Goal: Information Seeking & Learning: Learn about a topic

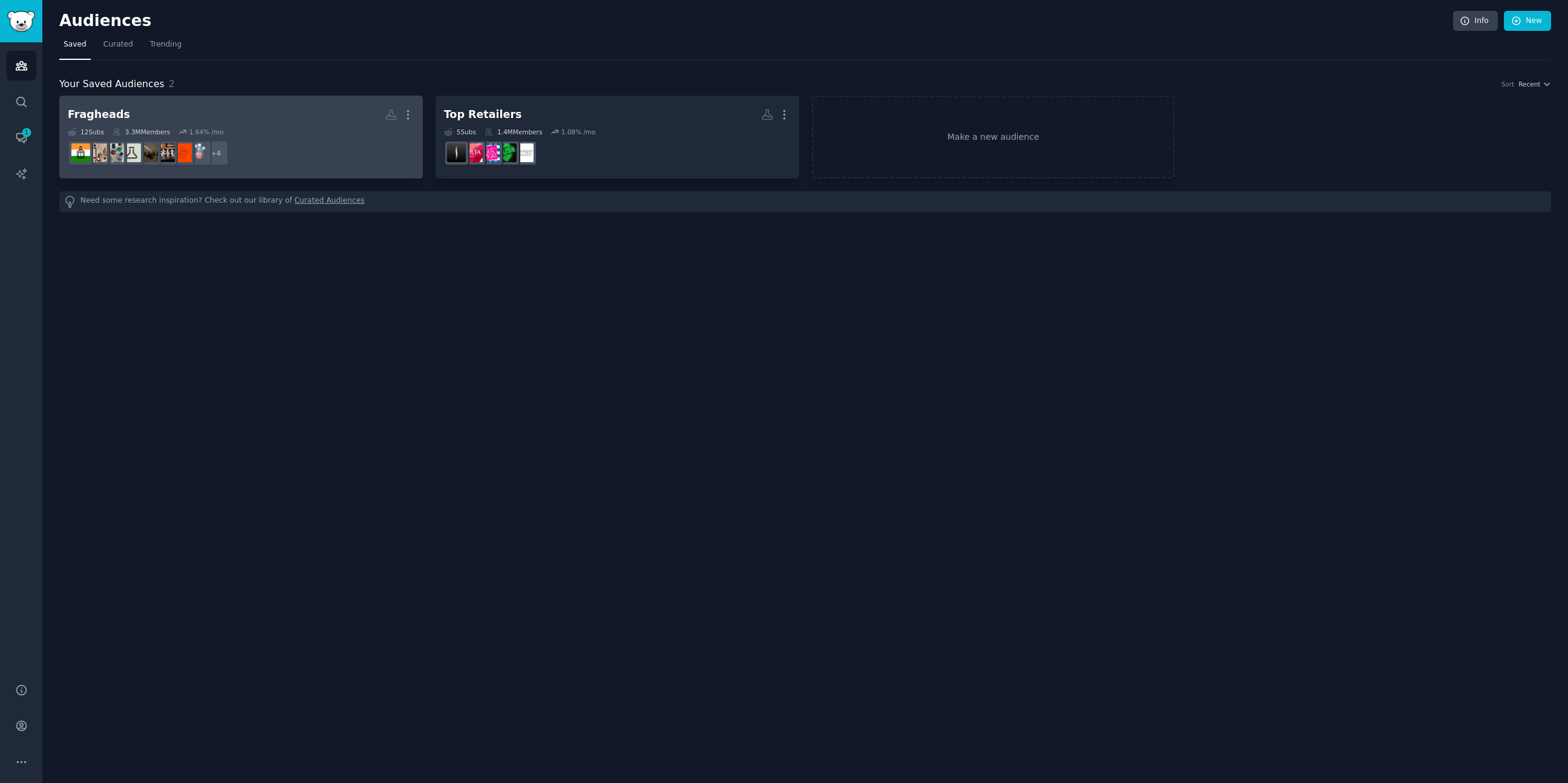
click at [277, 117] on h2 "Fragheads More" at bounding box center [241, 114] width 347 height 21
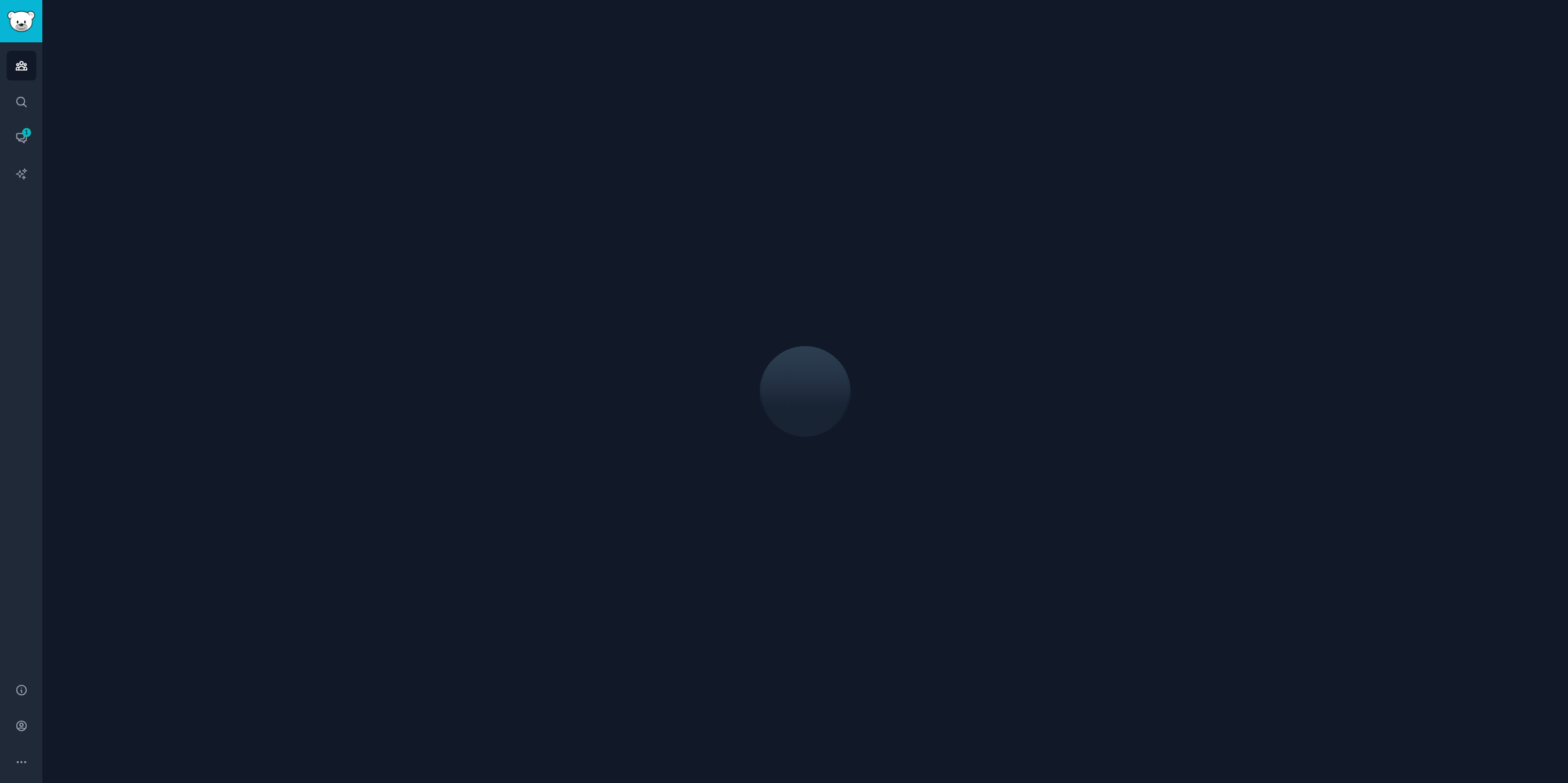
click at [277, 117] on div at bounding box center [805, 391] width 1491 height 749
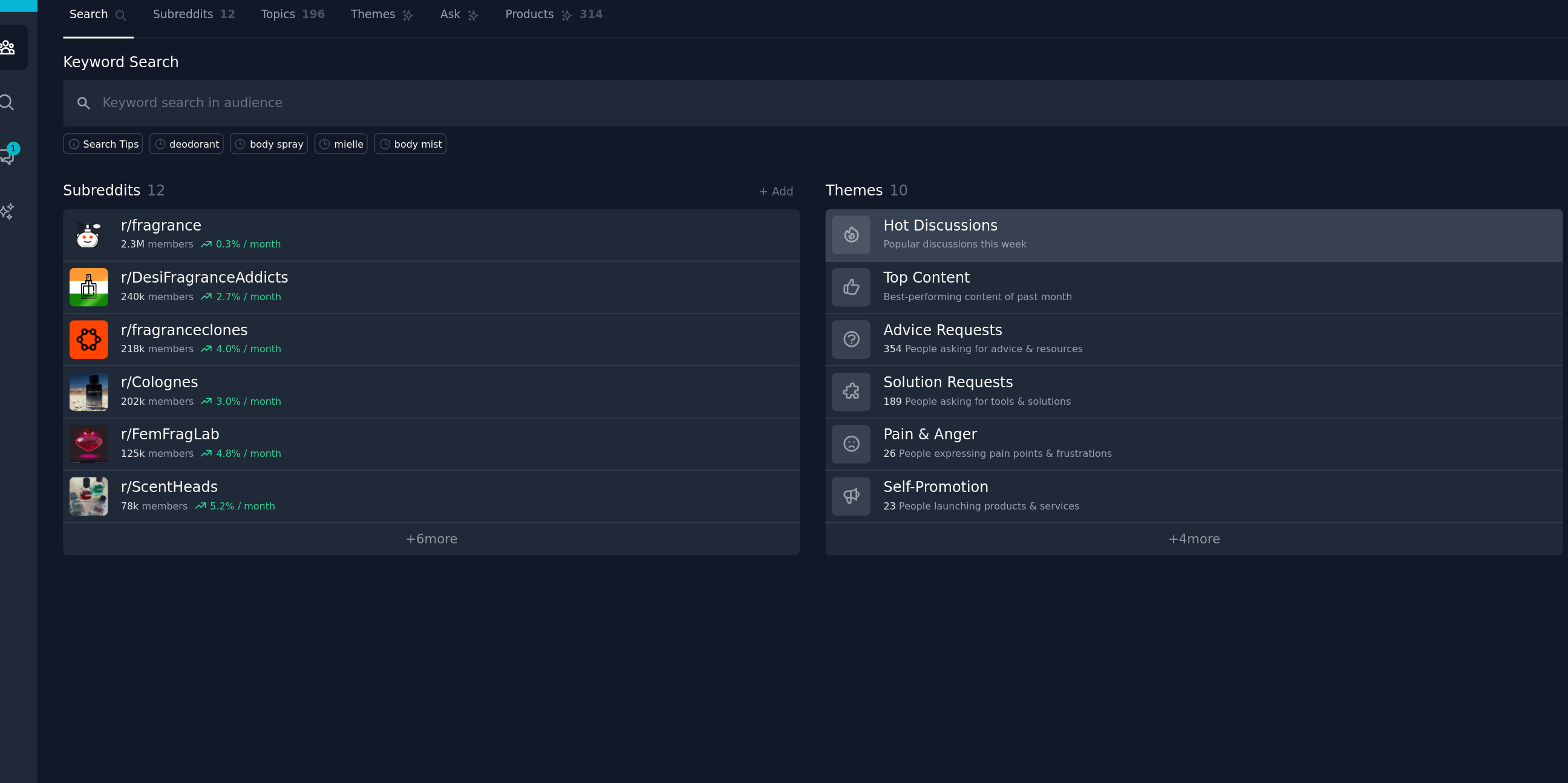
click at [649, 183] on h3 "Hot Discussions" at bounding box center [647, 183] width 94 height 13
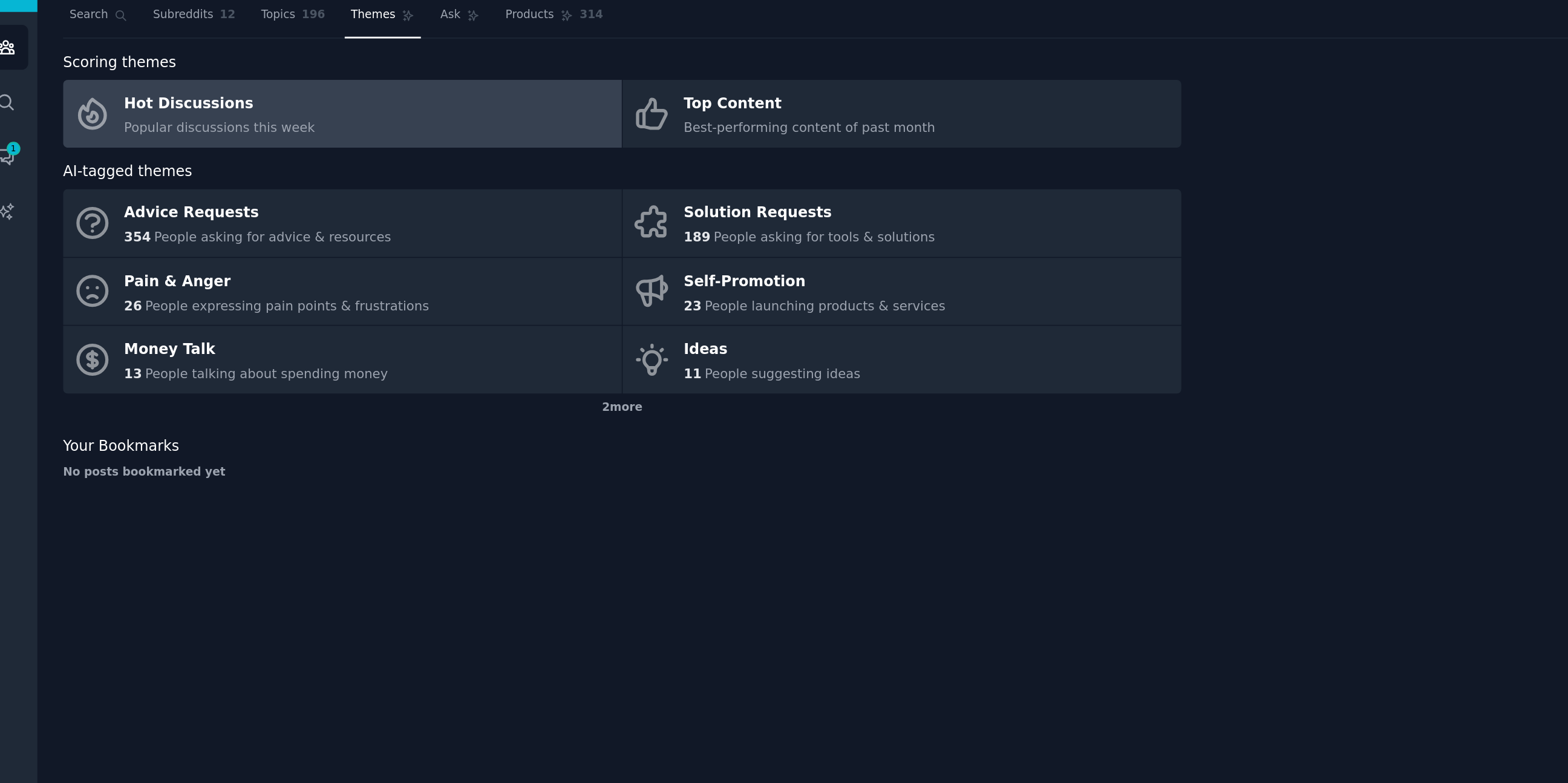
click at [216, 111] on div "Hot Discussions" at bounding box center [163, 104] width 126 height 20
click at [143, 96] on div "Hot Discussions" at bounding box center [163, 104] width 126 height 20
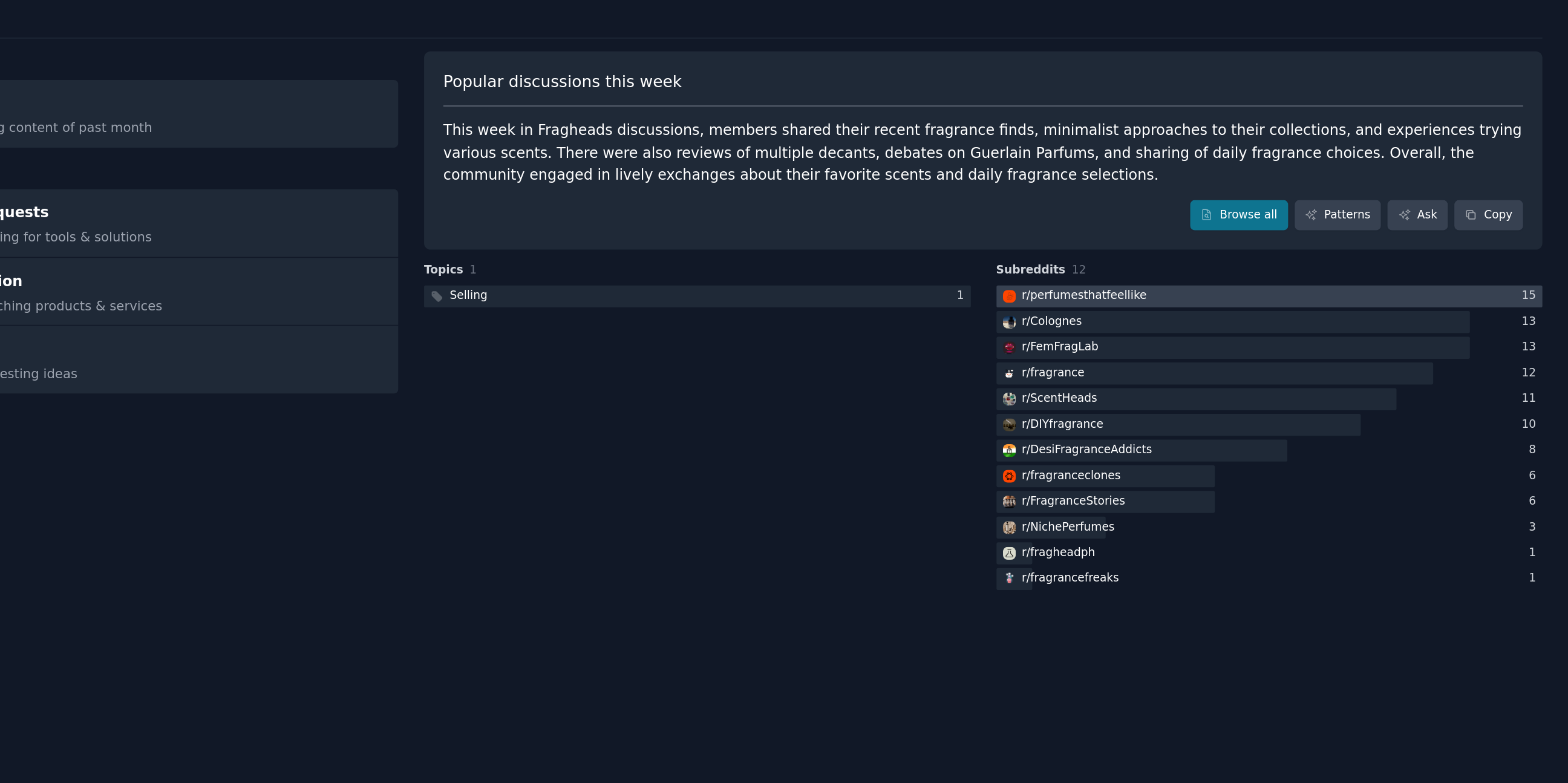
click at [1281, 233] on div "r/ perfumesthatfeellike" at bounding box center [1249, 230] width 83 height 11
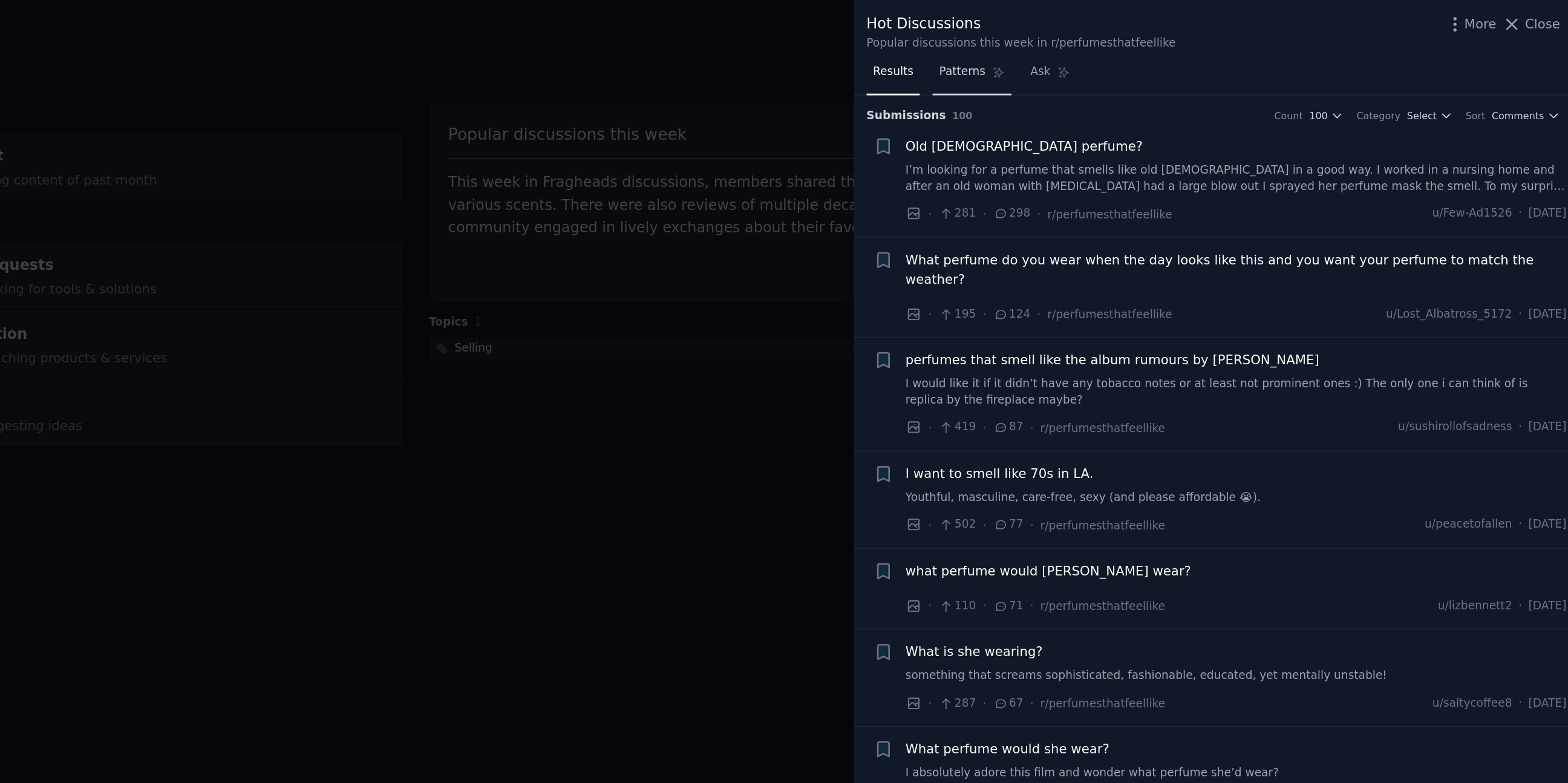
click at [1167, 46] on span "Patterns" at bounding box center [1165, 47] width 30 height 11
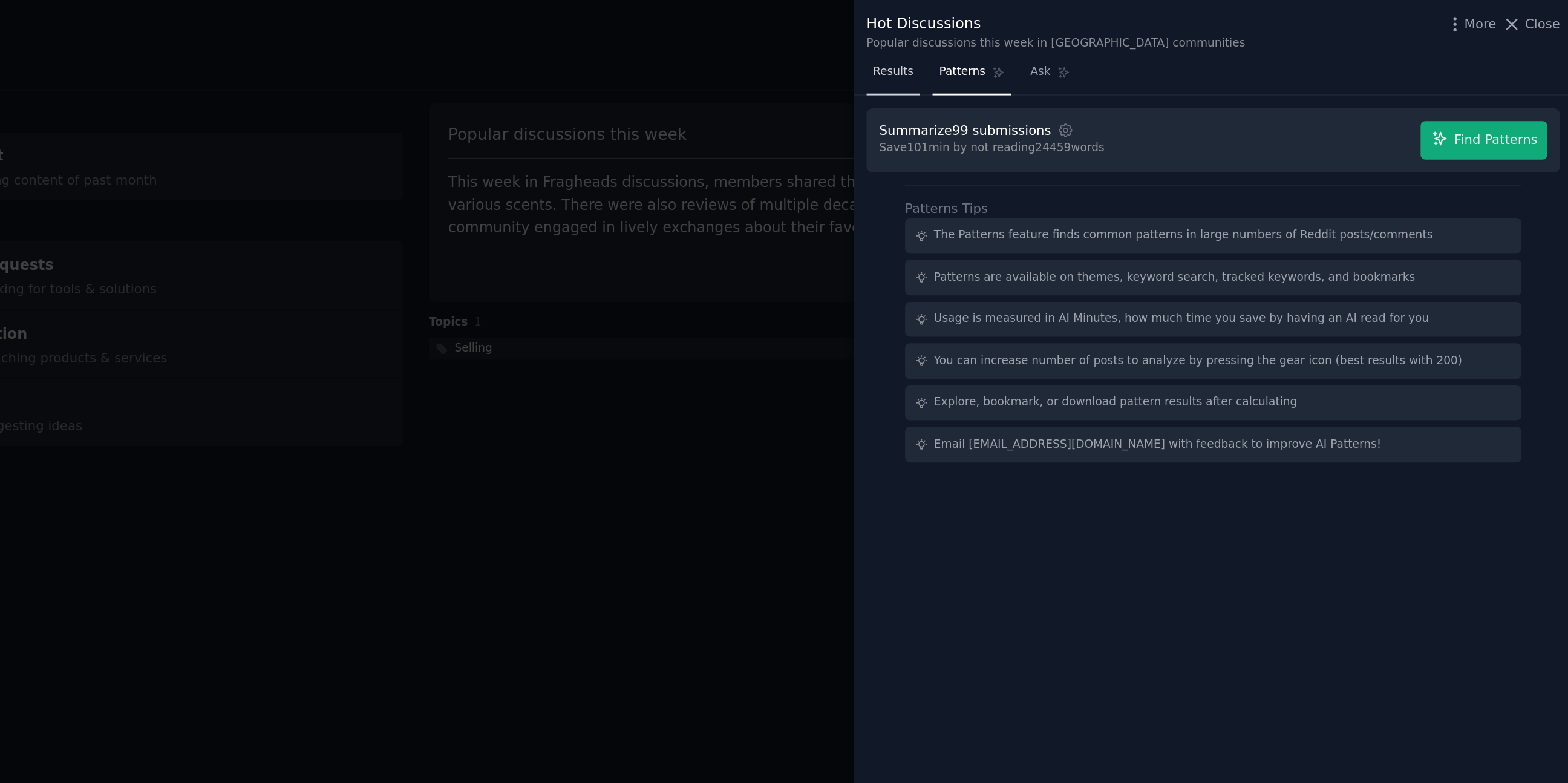
click at [1122, 47] on span "Results" at bounding box center [1119, 47] width 27 height 11
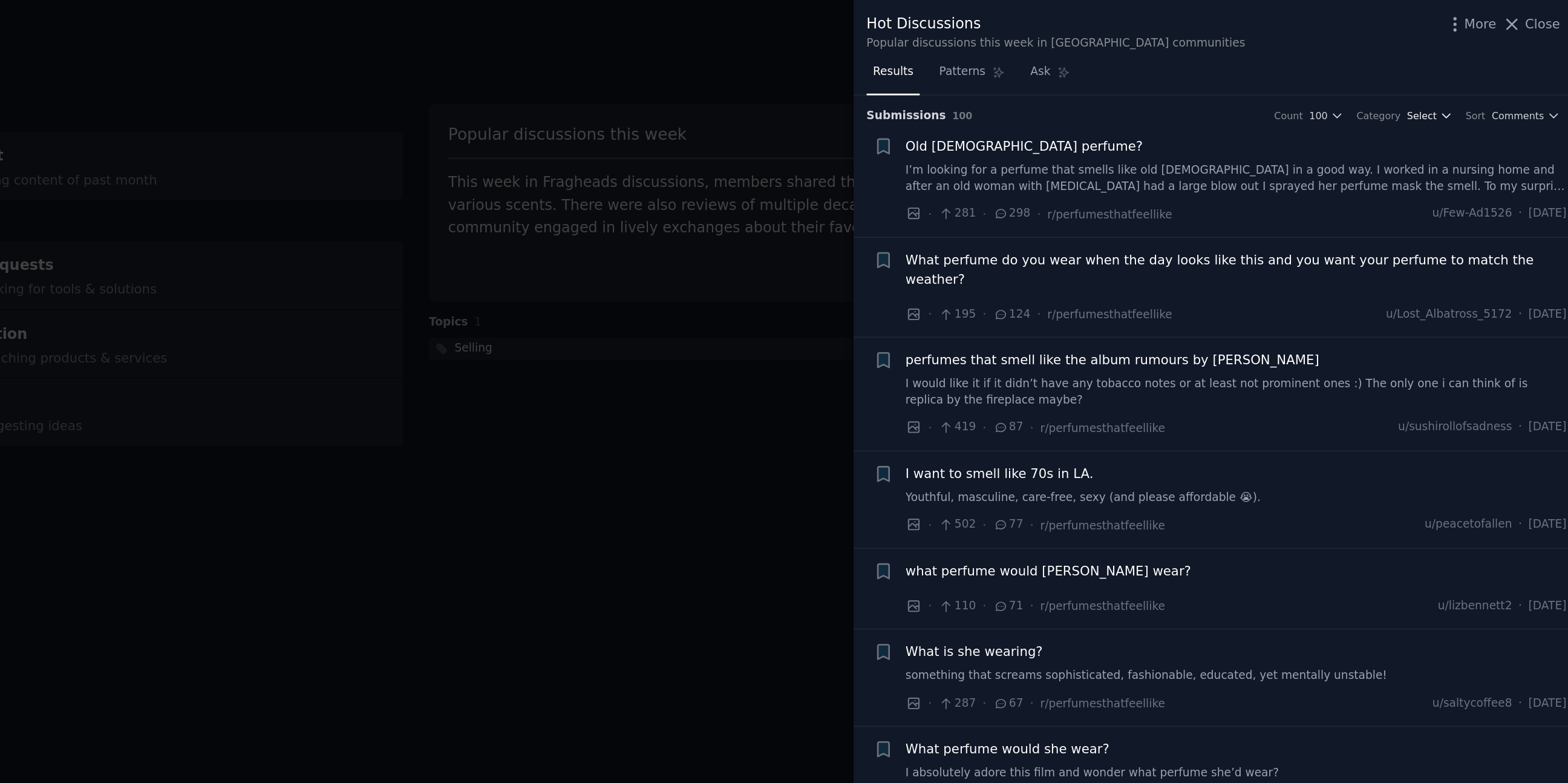
click at [1475, 75] on span "Select" at bounding box center [1467, 76] width 20 height 9
click at [1531, 75] on span "Comments" at bounding box center [1532, 76] width 35 height 9
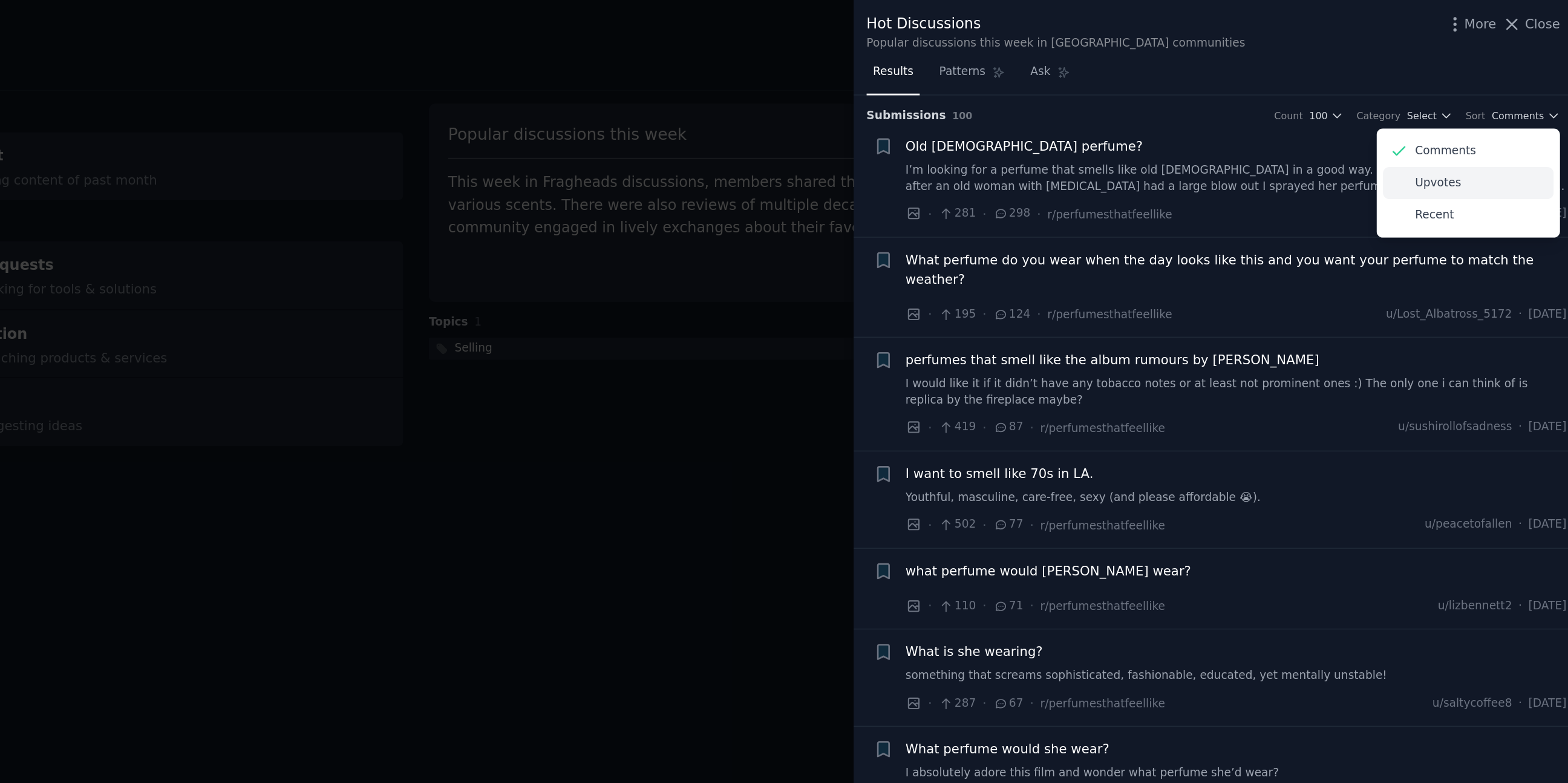
click at [1488, 123] on p "Upvotes" at bounding box center [1479, 121] width 30 height 11
click at [1013, 196] on div at bounding box center [784, 391] width 1568 height 783
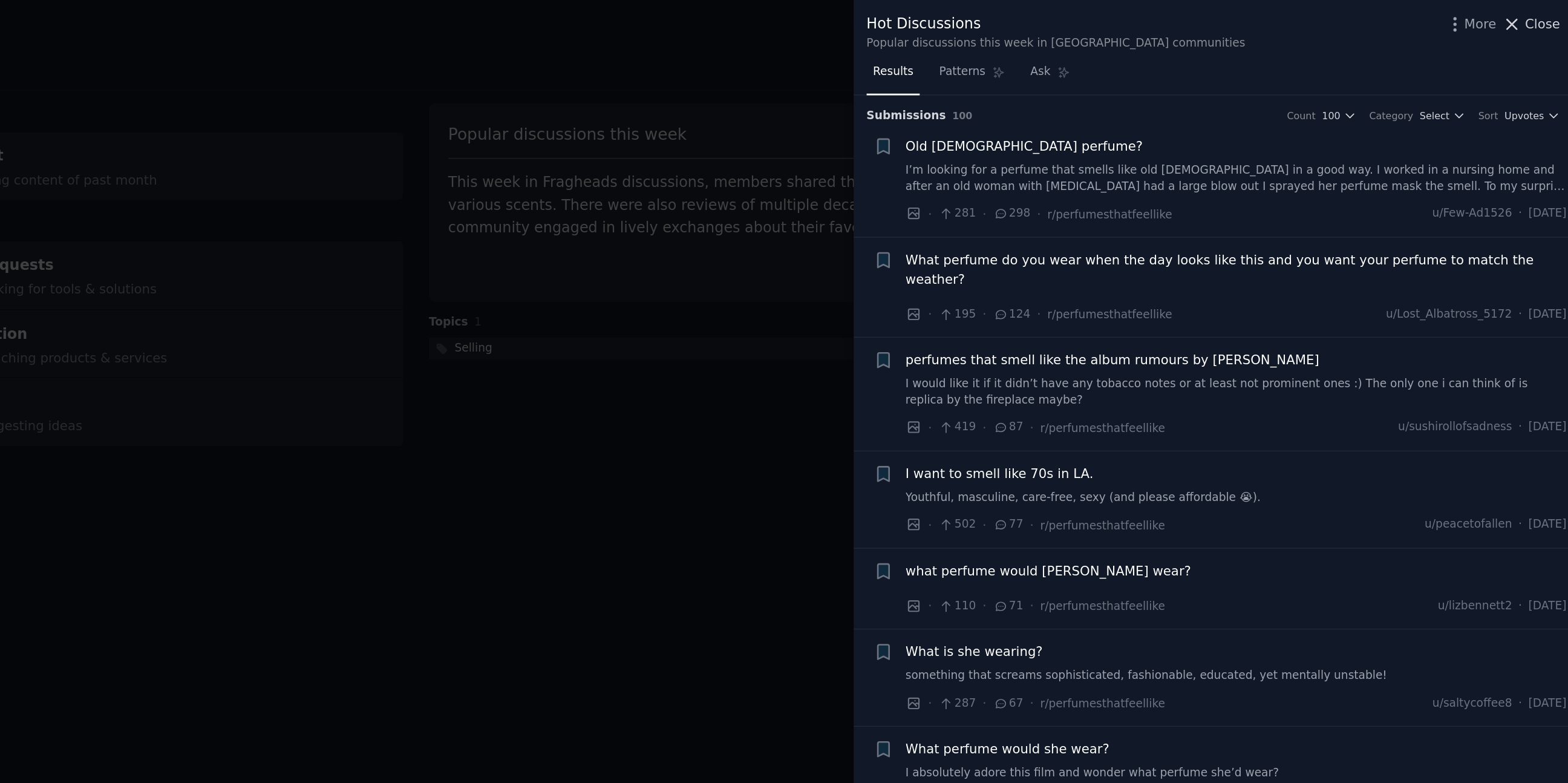
click at [1533, 17] on icon at bounding box center [1527, 16] width 13 height 13
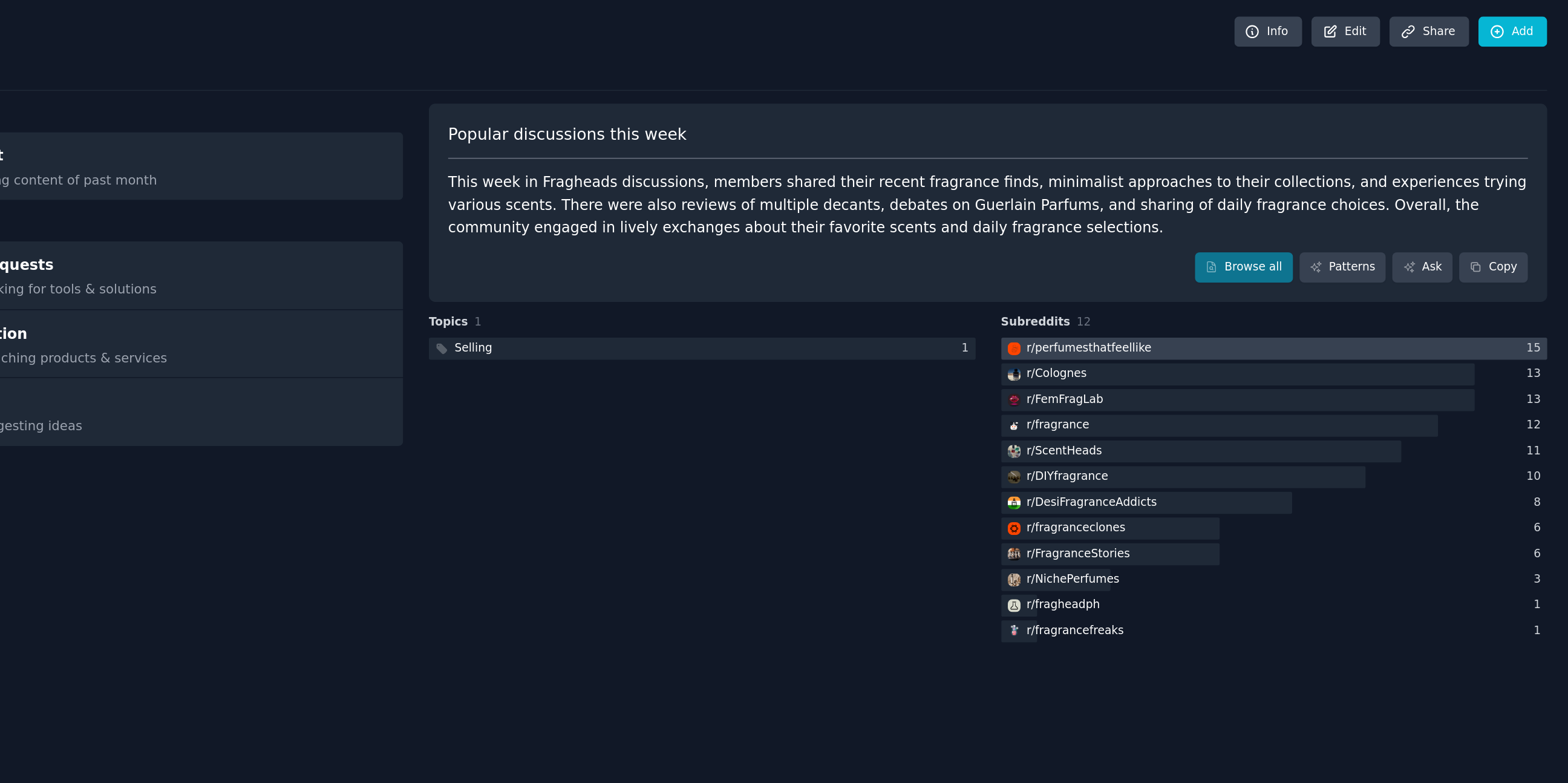
click at [1266, 227] on div "r/ perfumesthatfeellike" at bounding box center [1249, 230] width 83 height 11
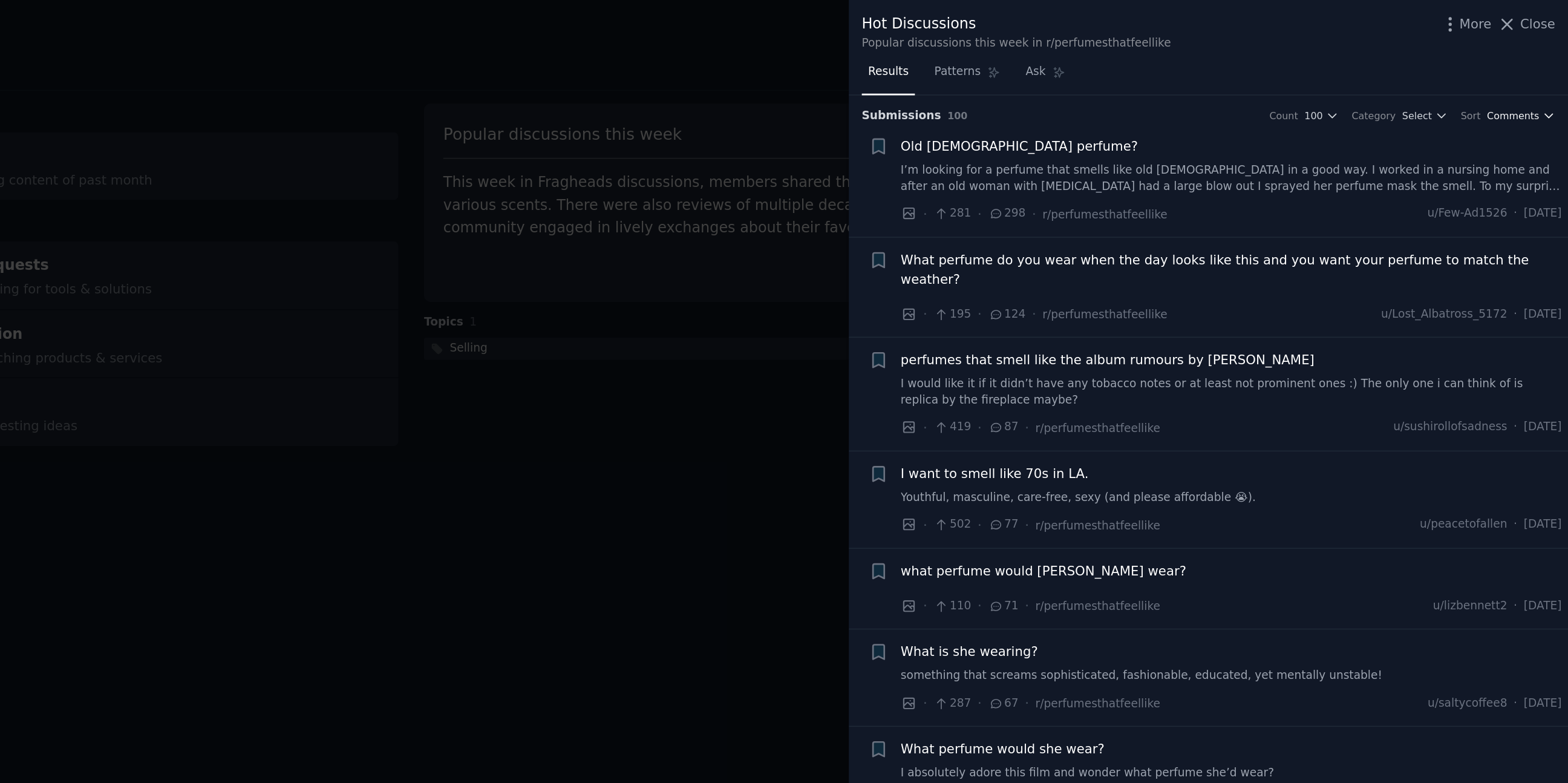
click at [1527, 72] on span "Comments" at bounding box center [1532, 76] width 35 height 9
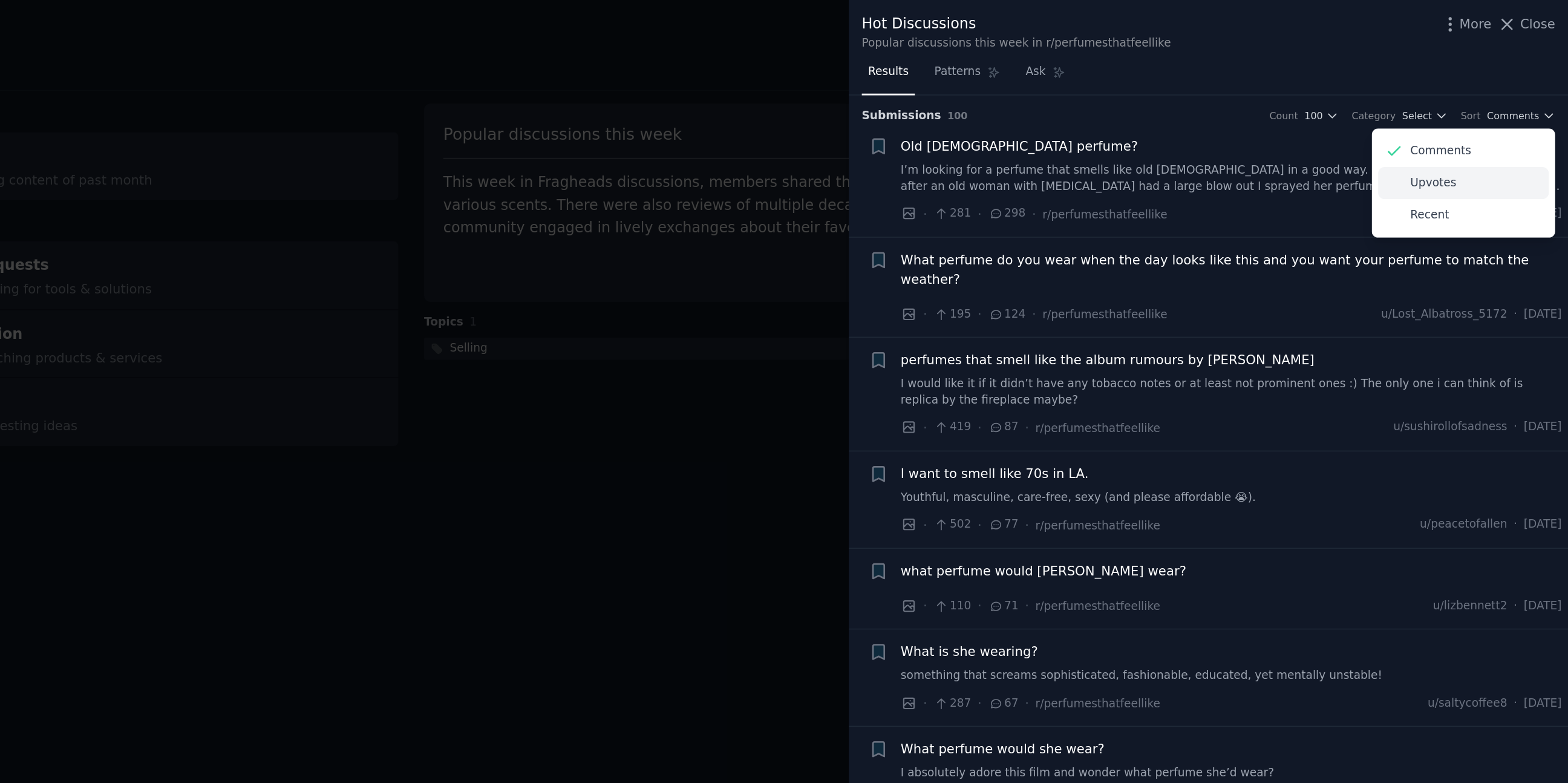
click at [1496, 120] on div "Upvotes" at bounding box center [1499, 120] width 112 height 21
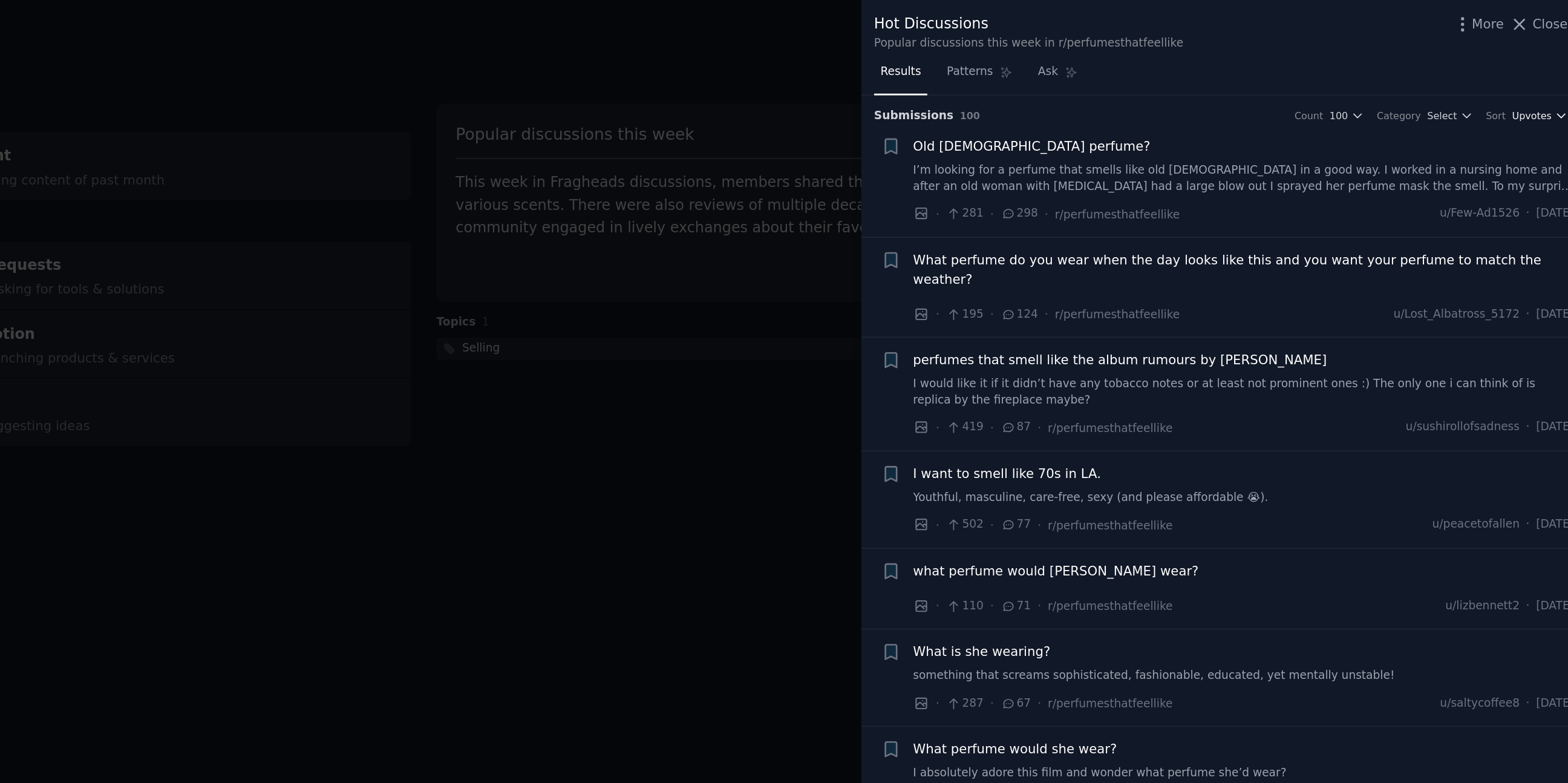
click at [1528, 75] on span "Upvotes" at bounding box center [1535, 76] width 26 height 9
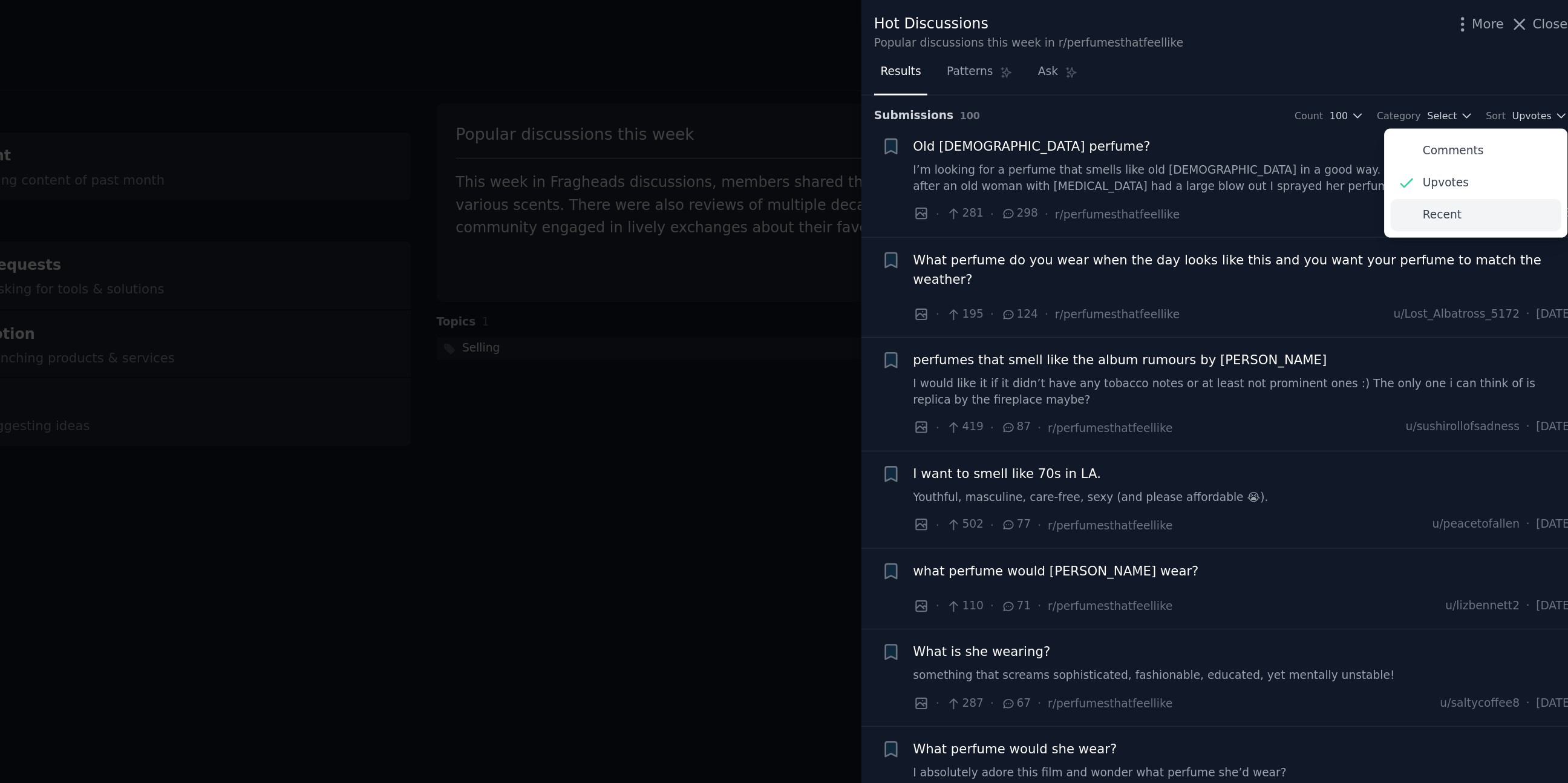
click at [1483, 138] on p "Recent" at bounding box center [1476, 142] width 25 height 11
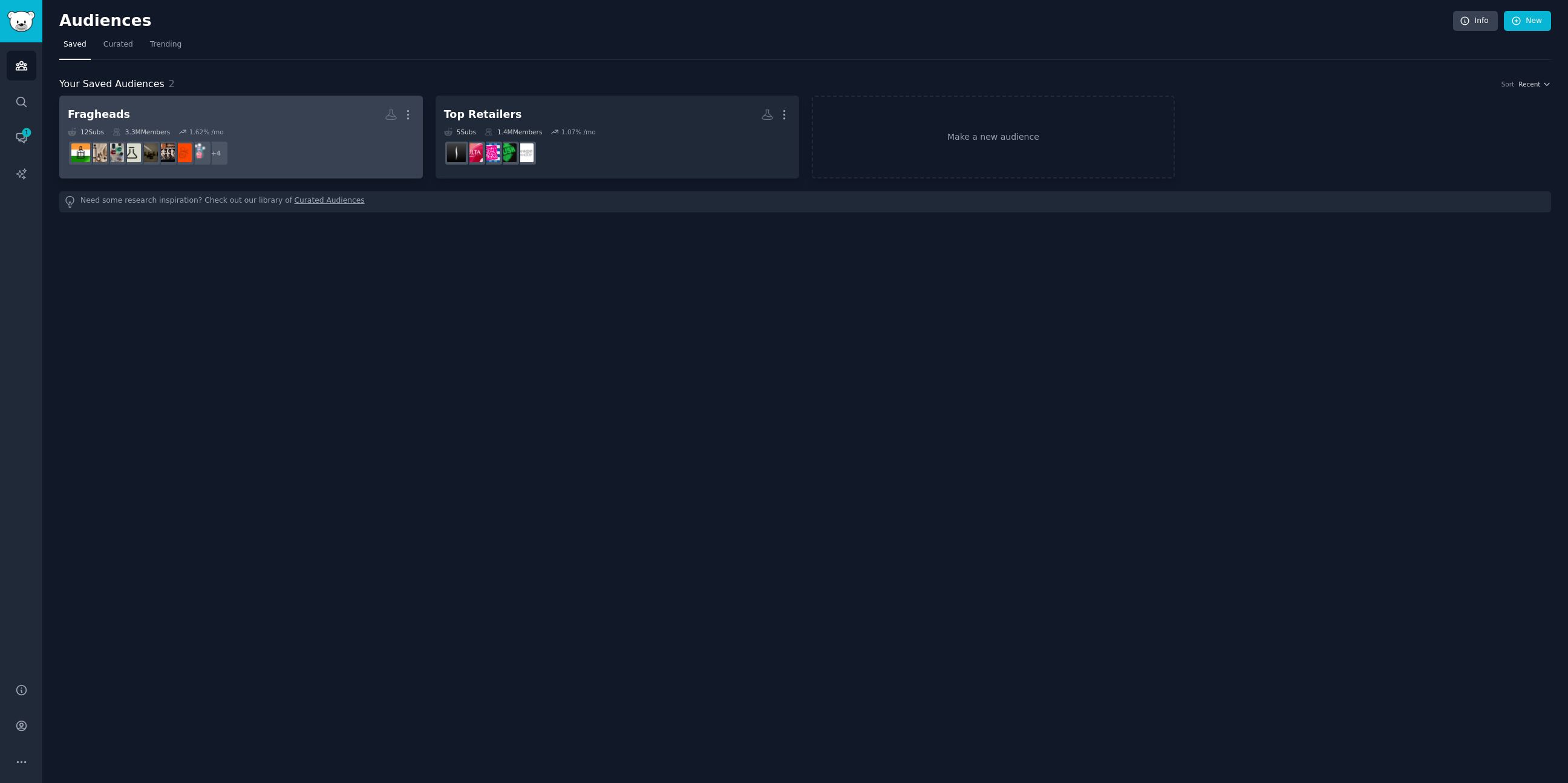
click at [219, 130] on div "1.62 % /mo" at bounding box center [207, 132] width 35 height 9
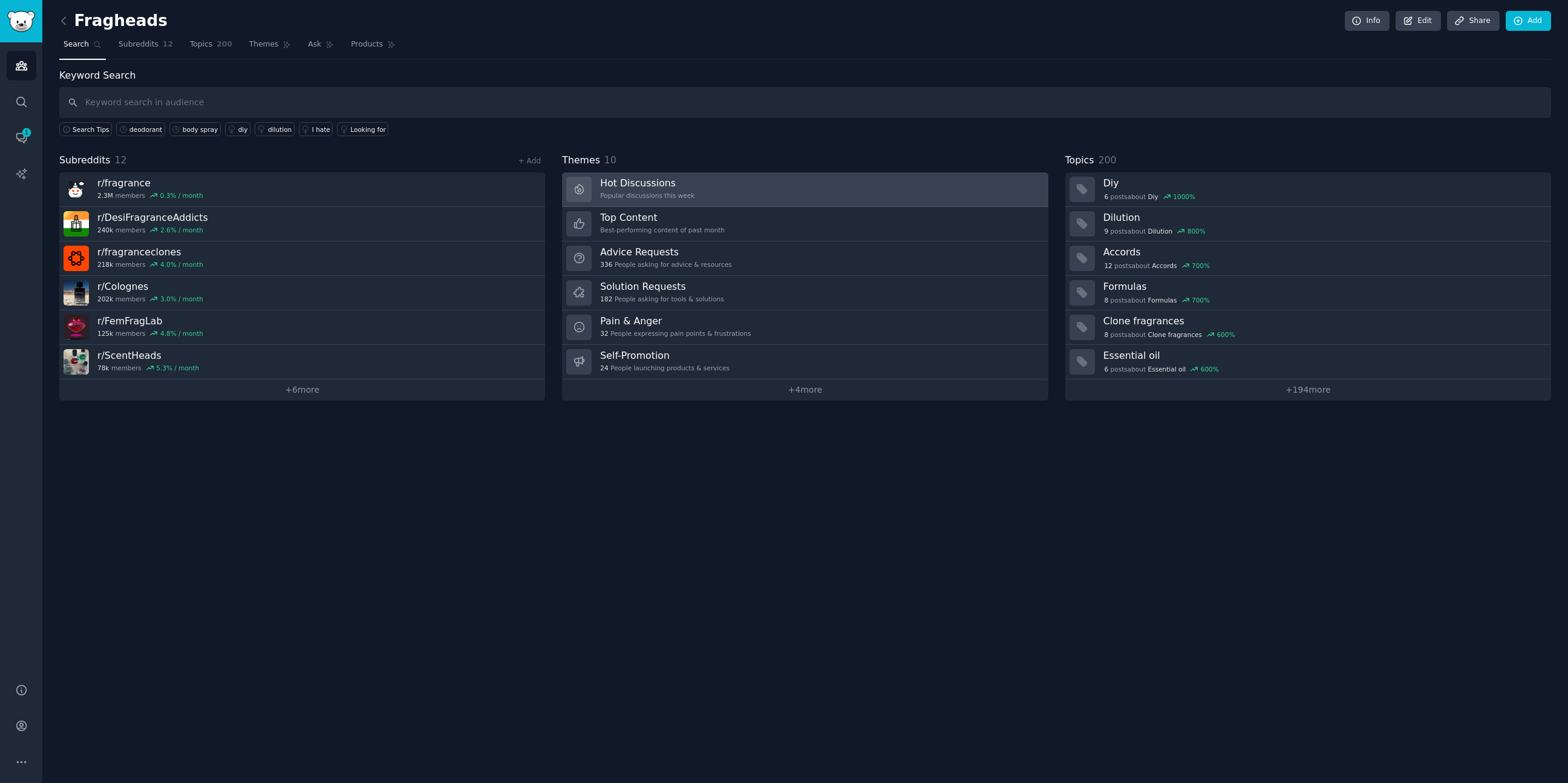
click at [649, 182] on h3 "Hot Discussions" at bounding box center [647, 183] width 94 height 13
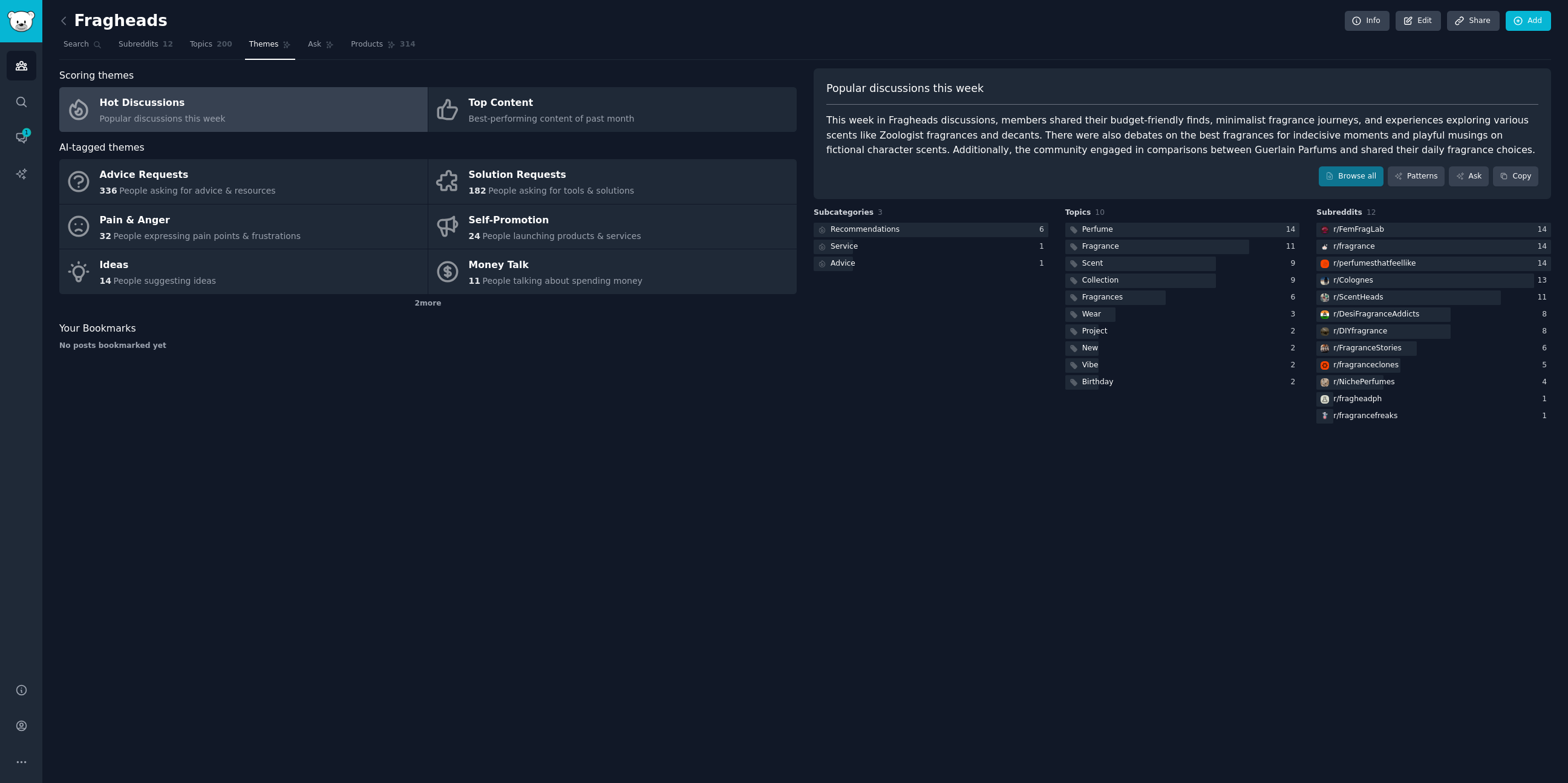
click at [160, 97] on div "Hot Discussions" at bounding box center [163, 104] width 126 height 20
click at [1358, 245] on div "r/ fragrance" at bounding box center [1353, 246] width 41 height 11
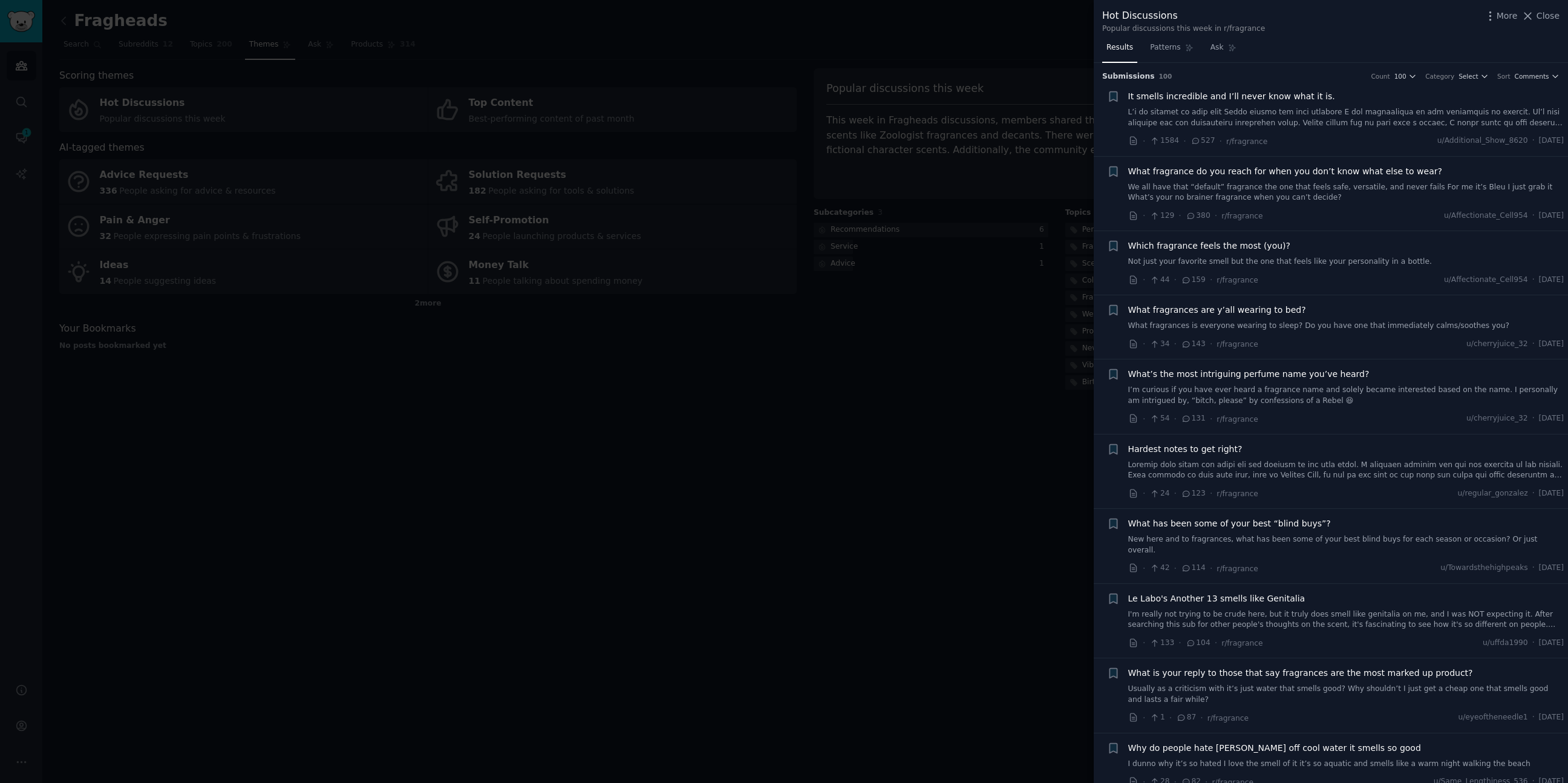
click at [1260, 99] on span "It smells incredible and I’ll never know what it is." at bounding box center [1231, 96] width 207 height 13
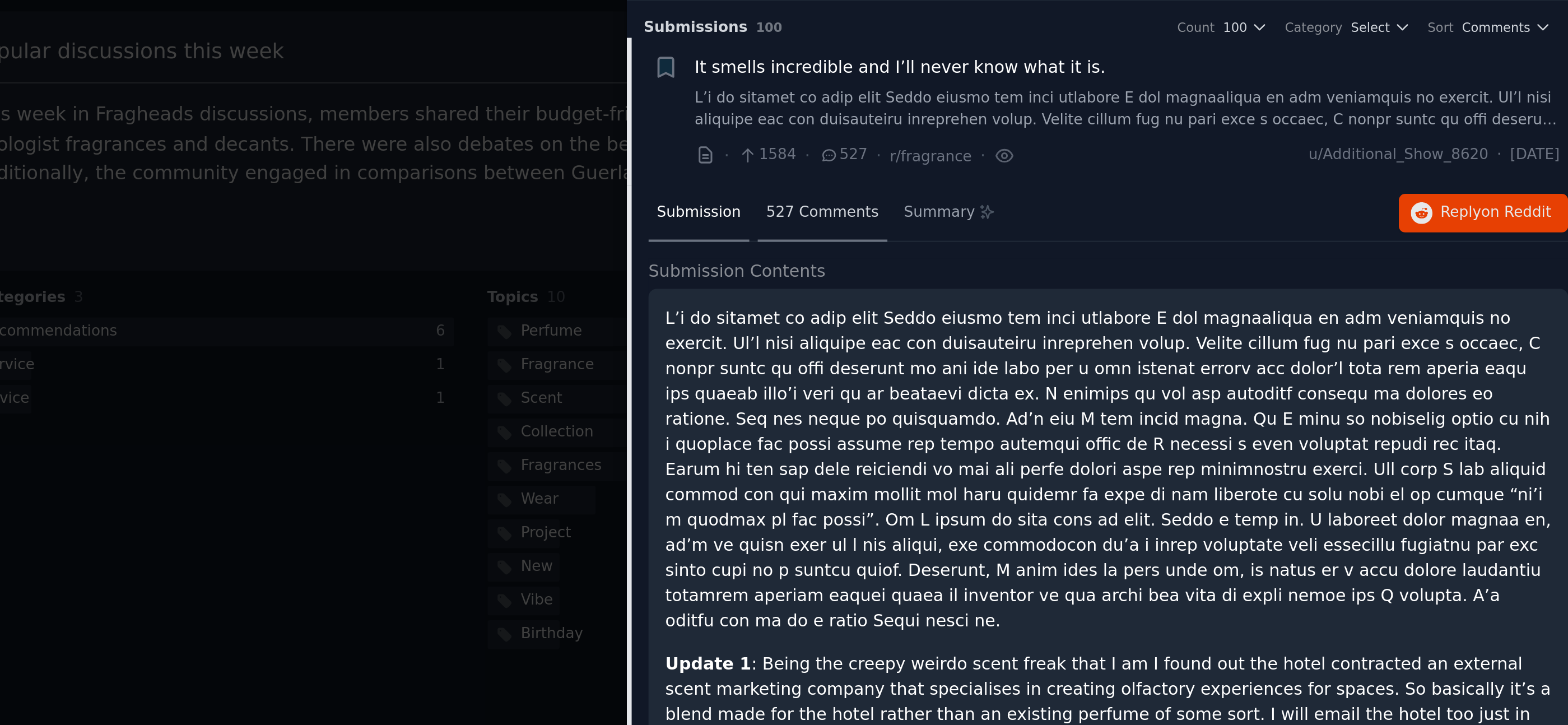
click at [1215, 156] on span "527 Comments" at bounding box center [1219, 157] width 53 height 10
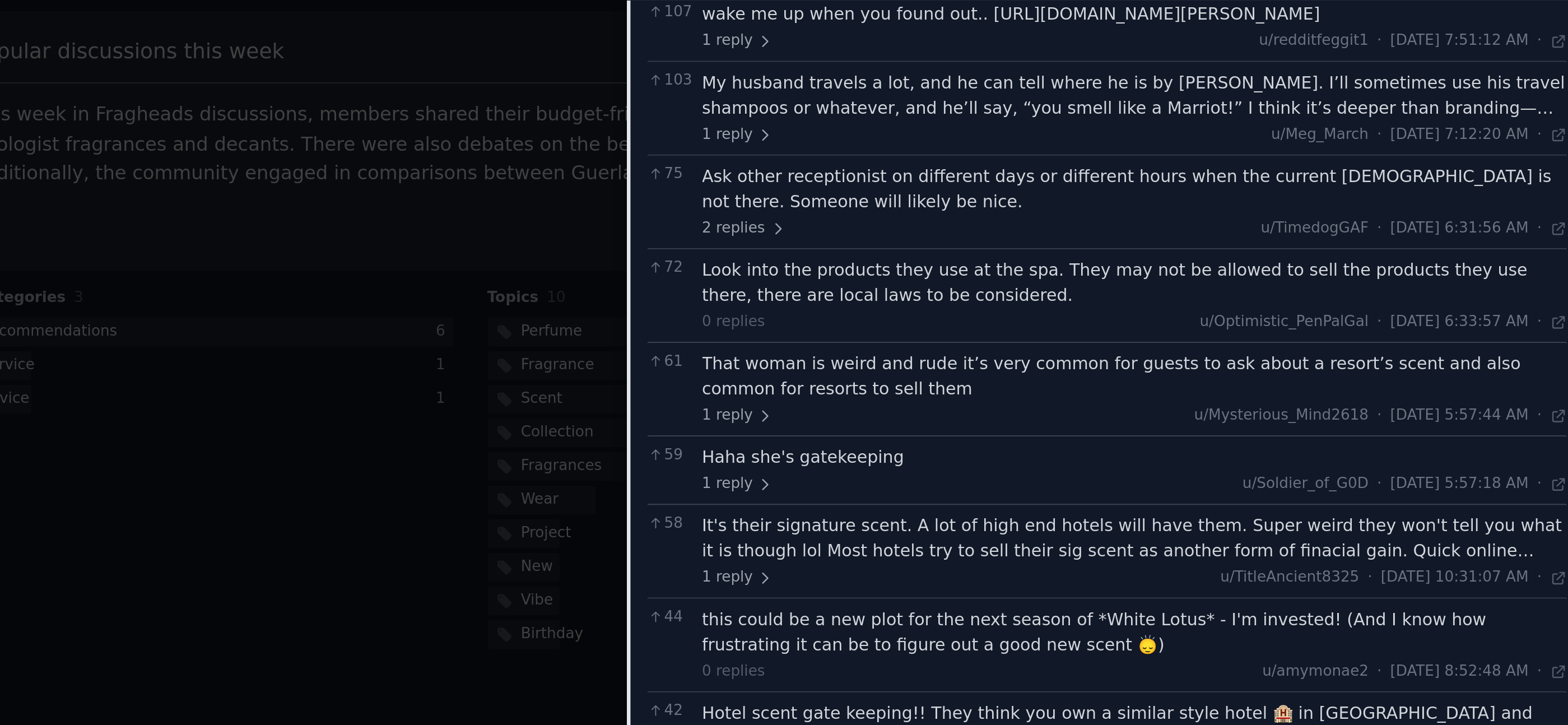
scroll to position [0, 1]
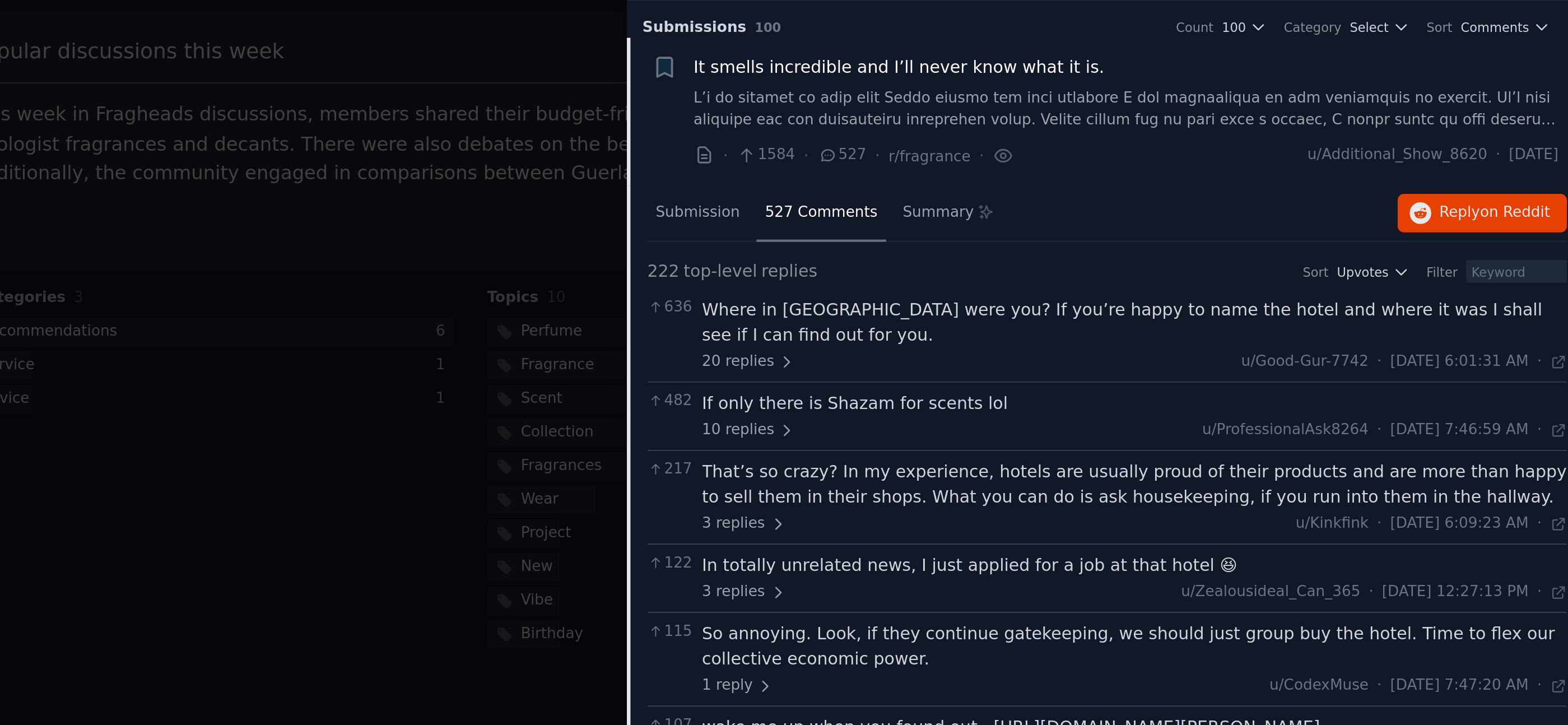
click at [1067, 181] on div at bounding box center [784, 362] width 1568 height 725
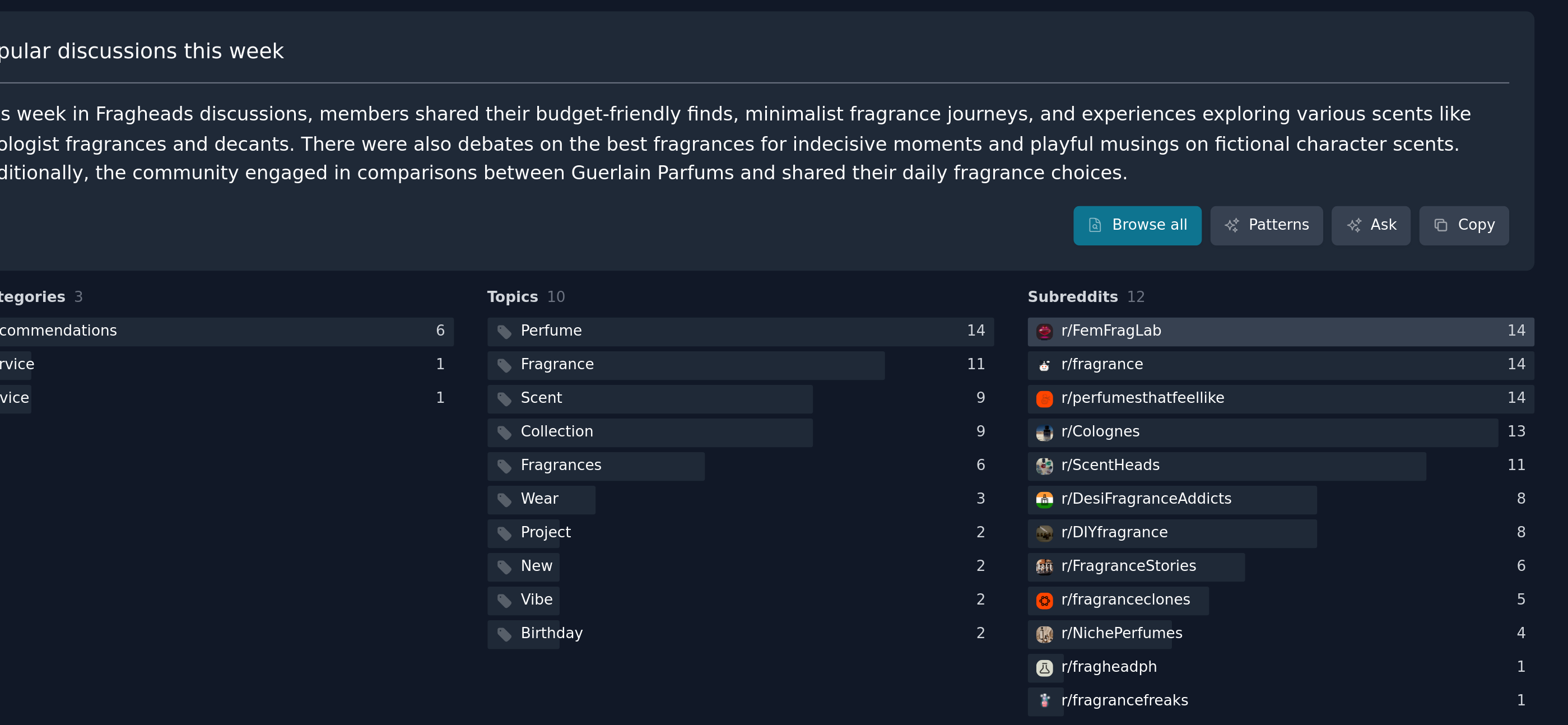
click at [1362, 211] on div "r/ FemFragLab" at bounding box center [1355, 213] width 47 height 10
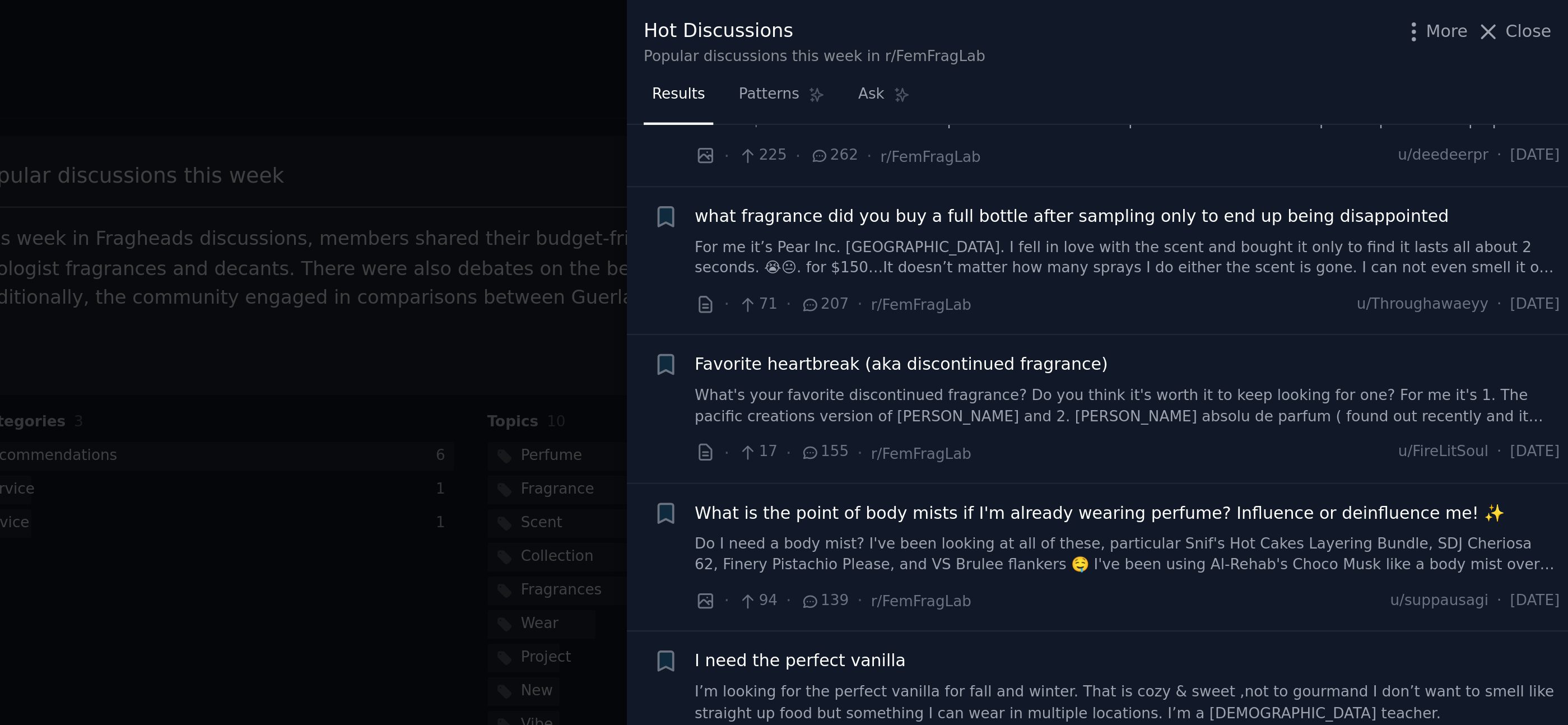
scroll to position [186, 0]
click at [963, 278] on div at bounding box center [784, 362] width 1568 height 725
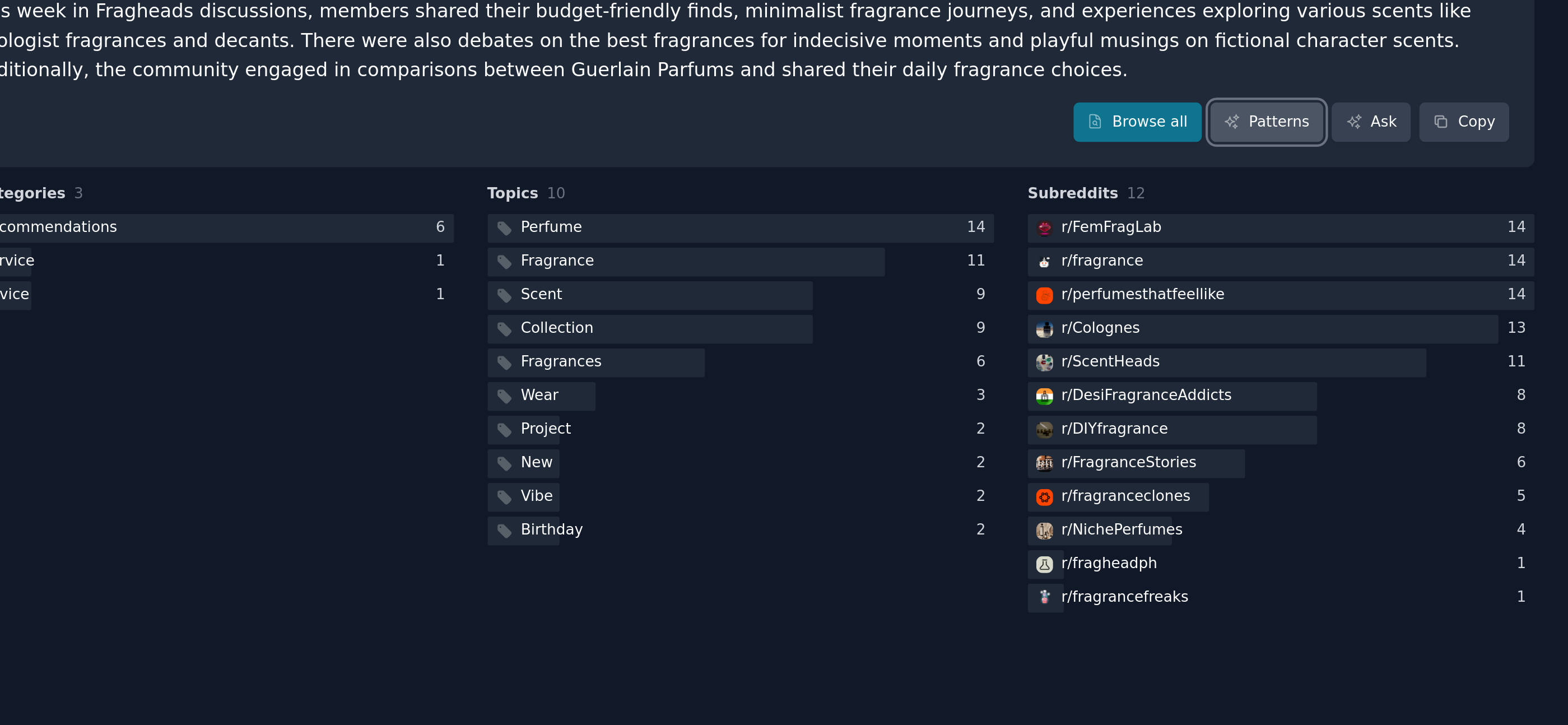
click at [1421, 163] on link "Patterns" at bounding box center [1427, 164] width 53 height 19
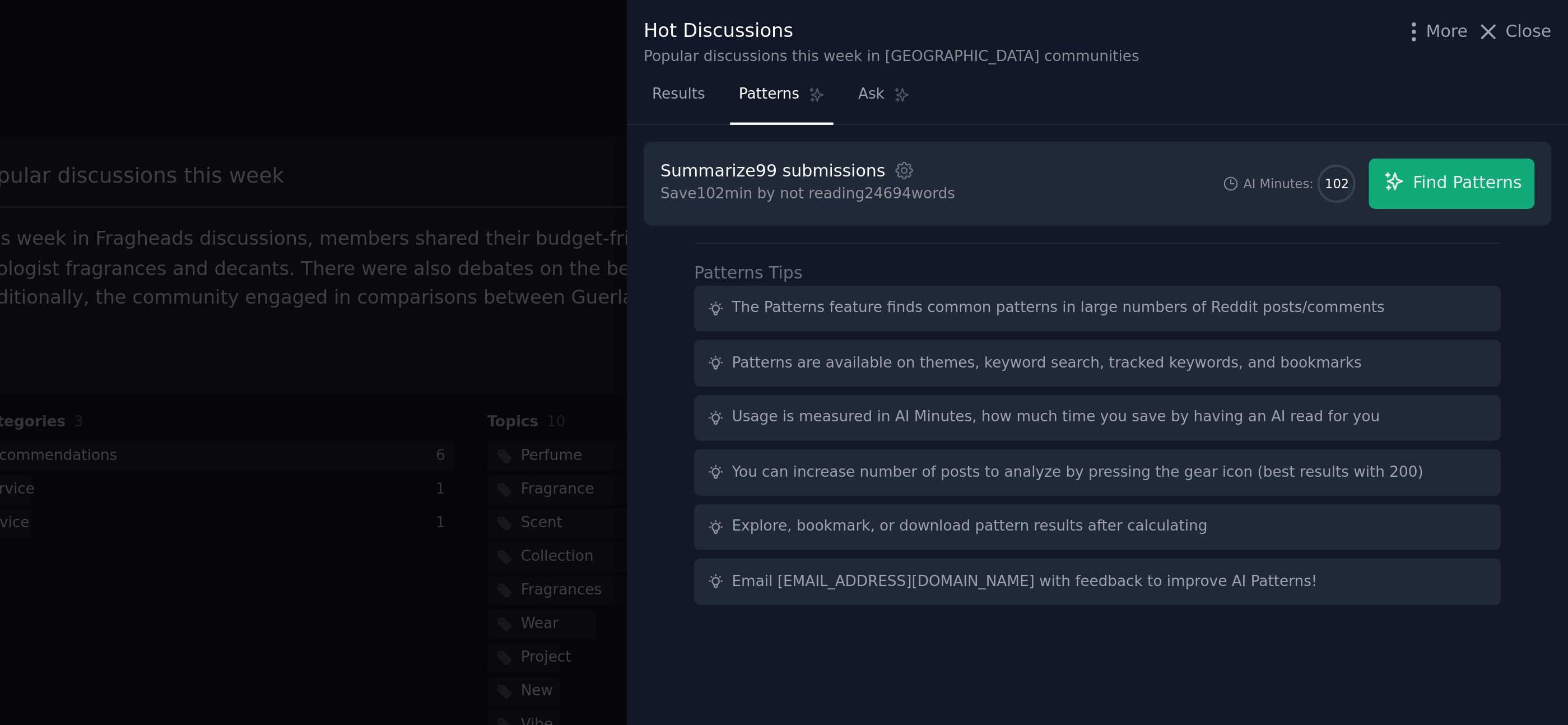
click at [933, 250] on div at bounding box center [784, 362] width 1568 height 725
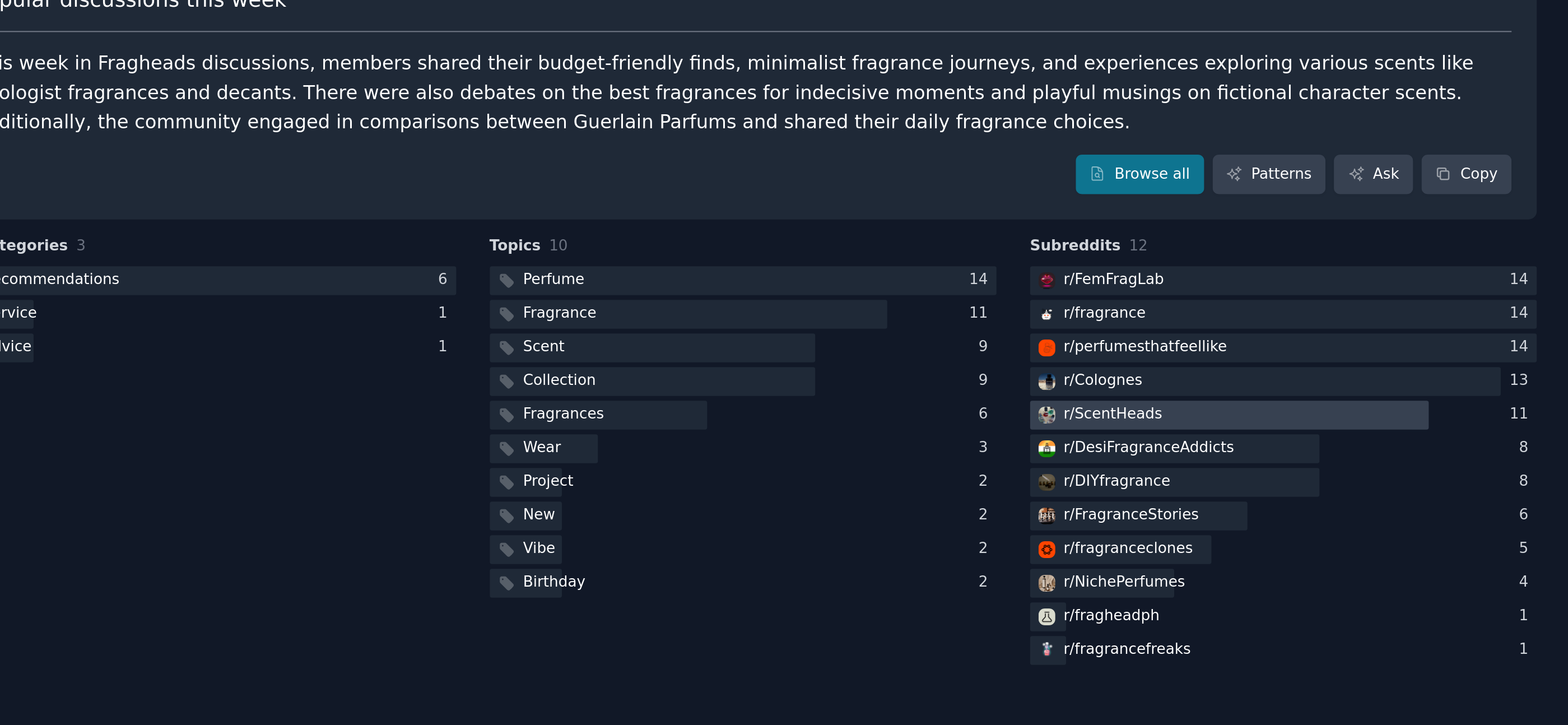
click at [1342, 278] on div "r/ ScentHeads" at bounding box center [1354, 276] width 46 height 10
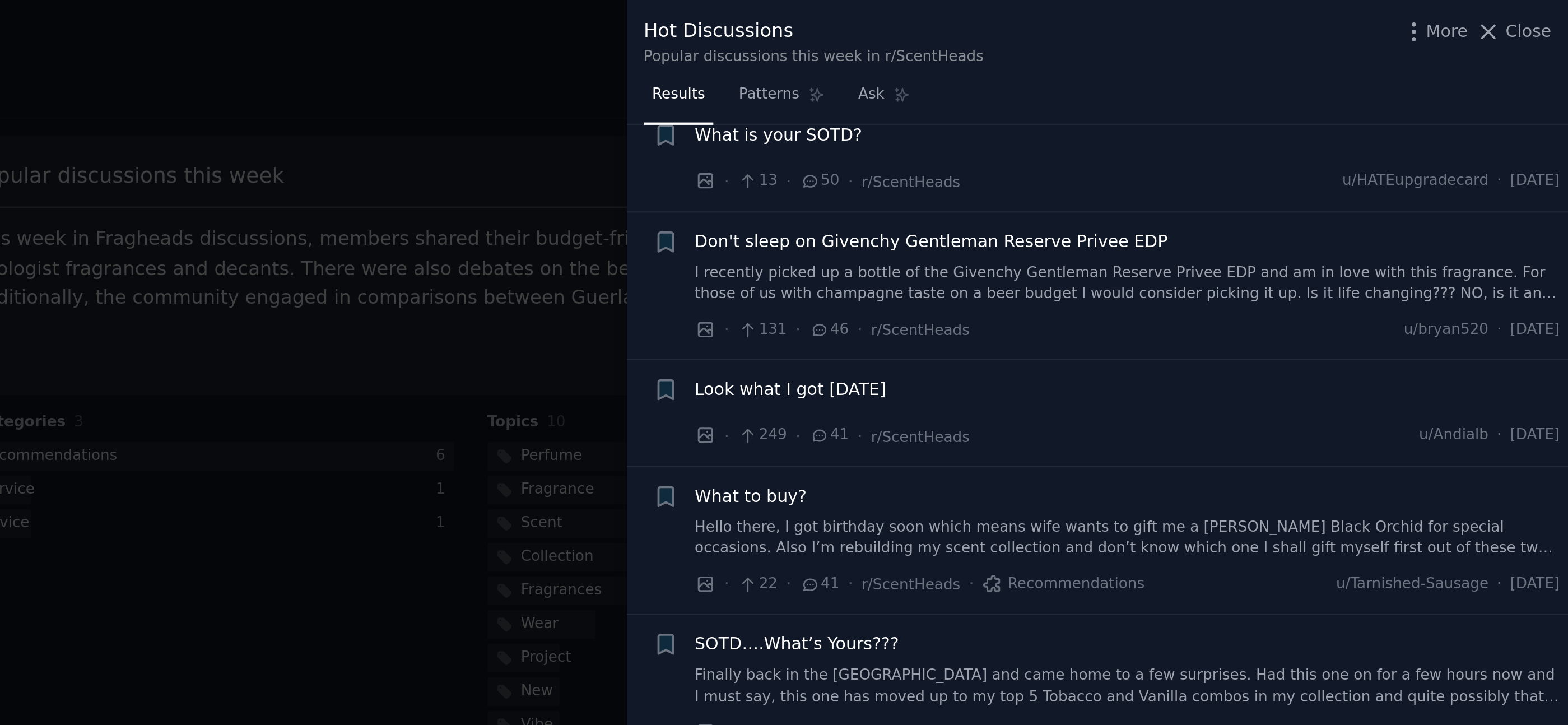
scroll to position [166, 0]
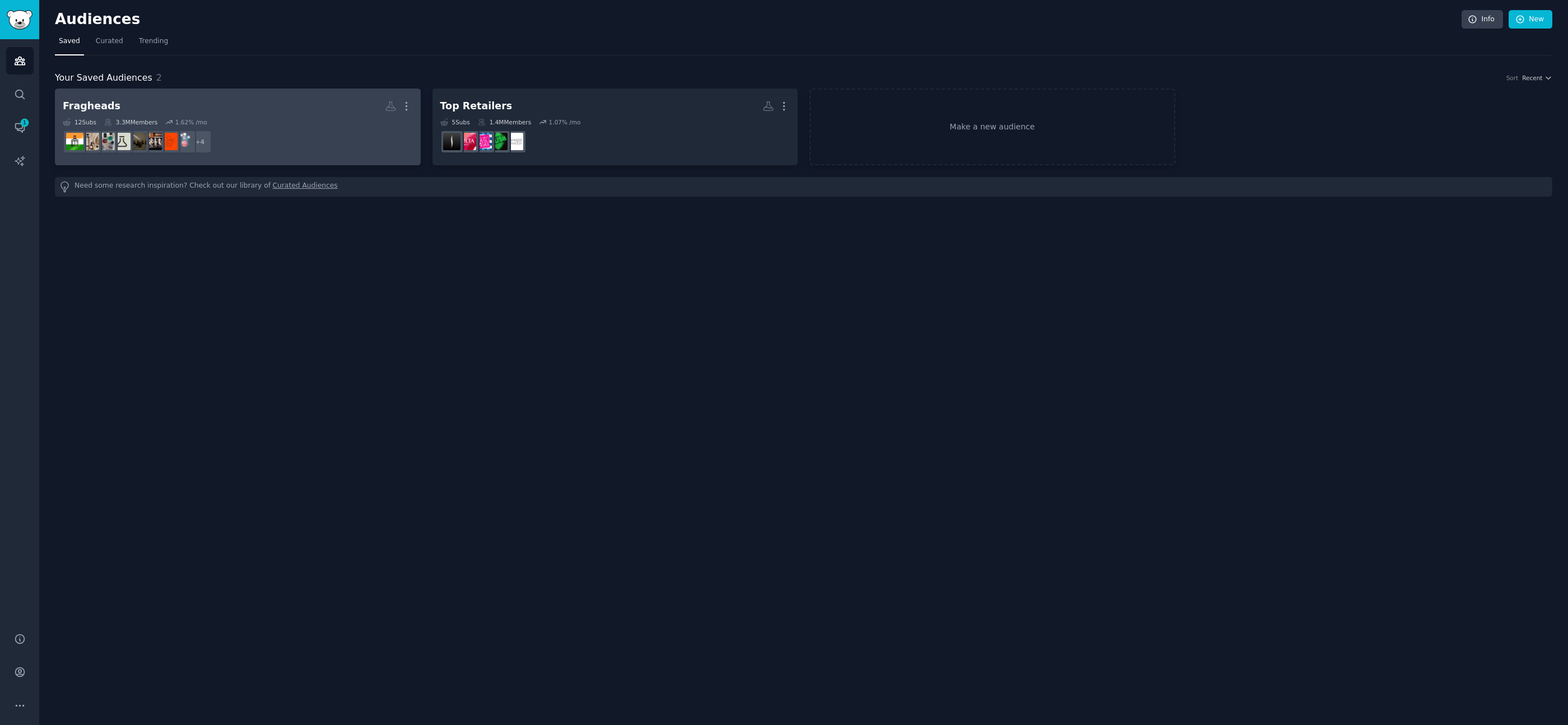
click at [138, 121] on div "3.3M Members" at bounding box center [130, 122] width 53 height 8
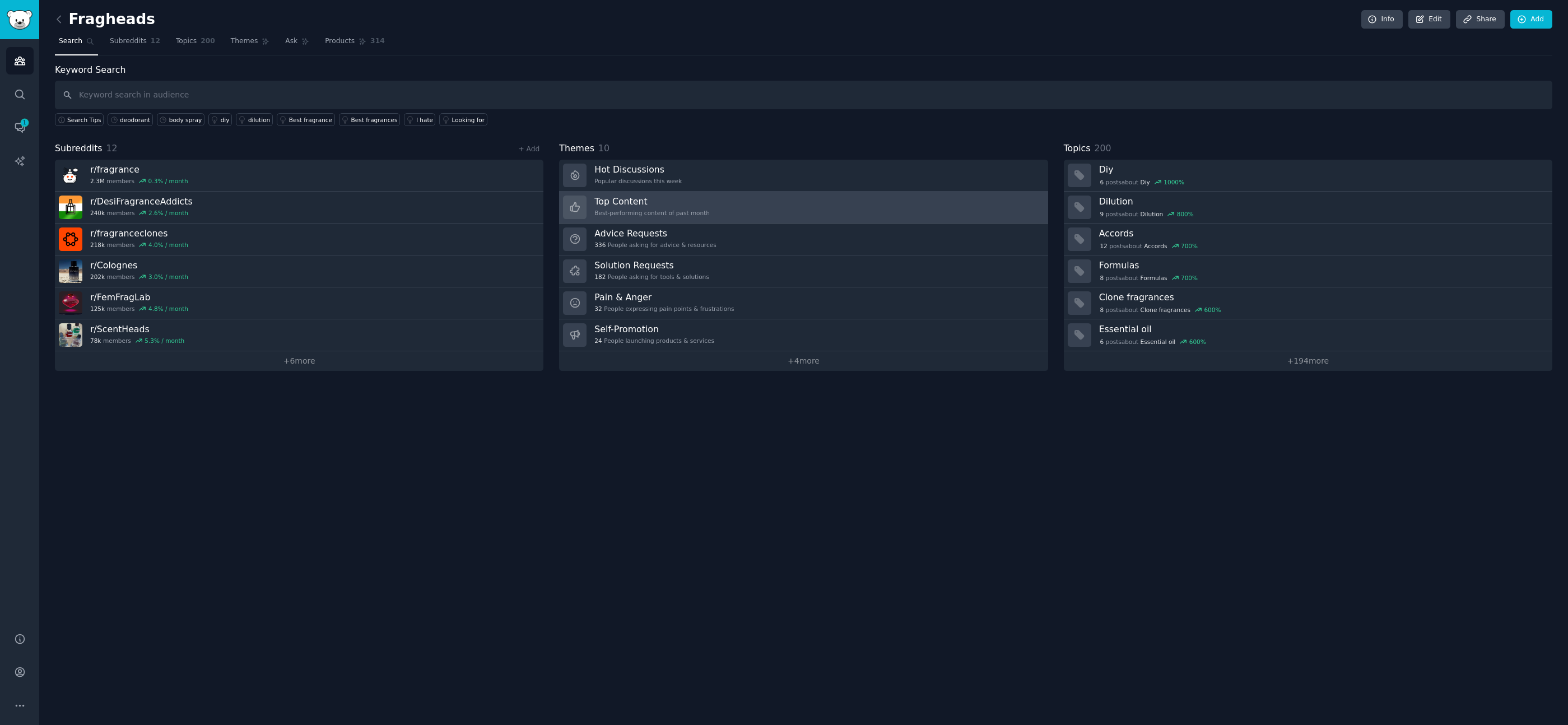
click at [619, 205] on h3 "Top Content" at bounding box center [652, 202] width 115 height 12
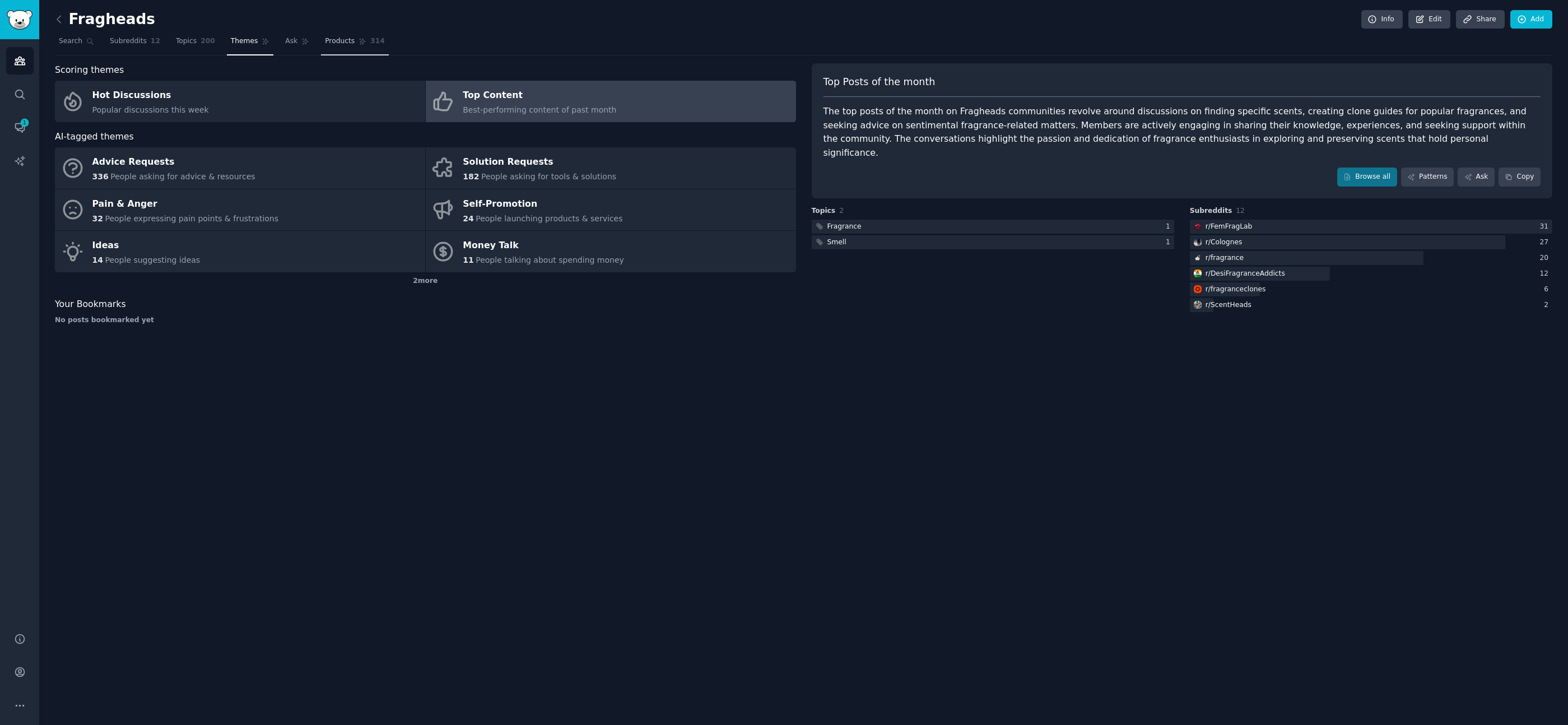
click at [341, 42] on span "Products" at bounding box center [340, 41] width 29 height 10
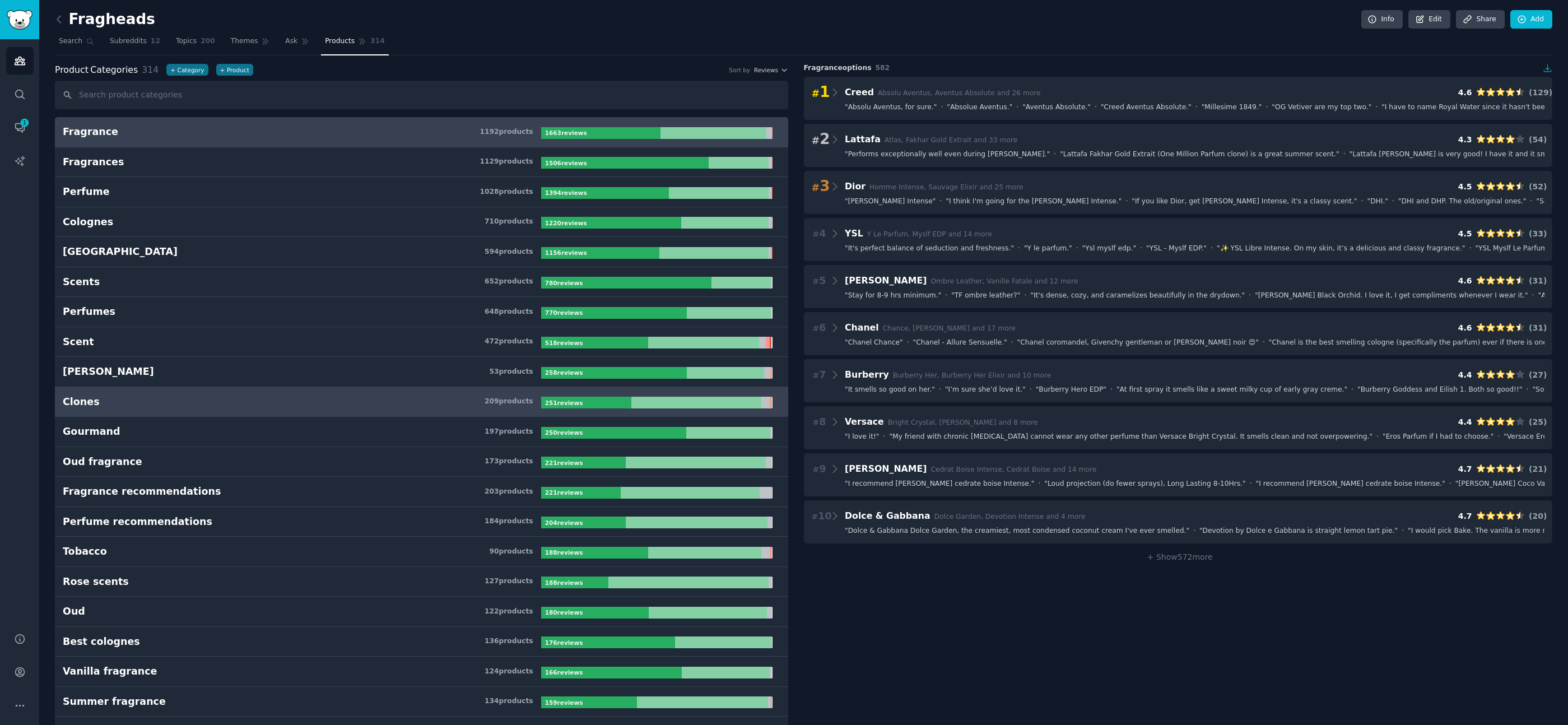
click at [96, 404] on h3 "Clones 209 product s" at bounding box center [302, 402] width 479 height 14
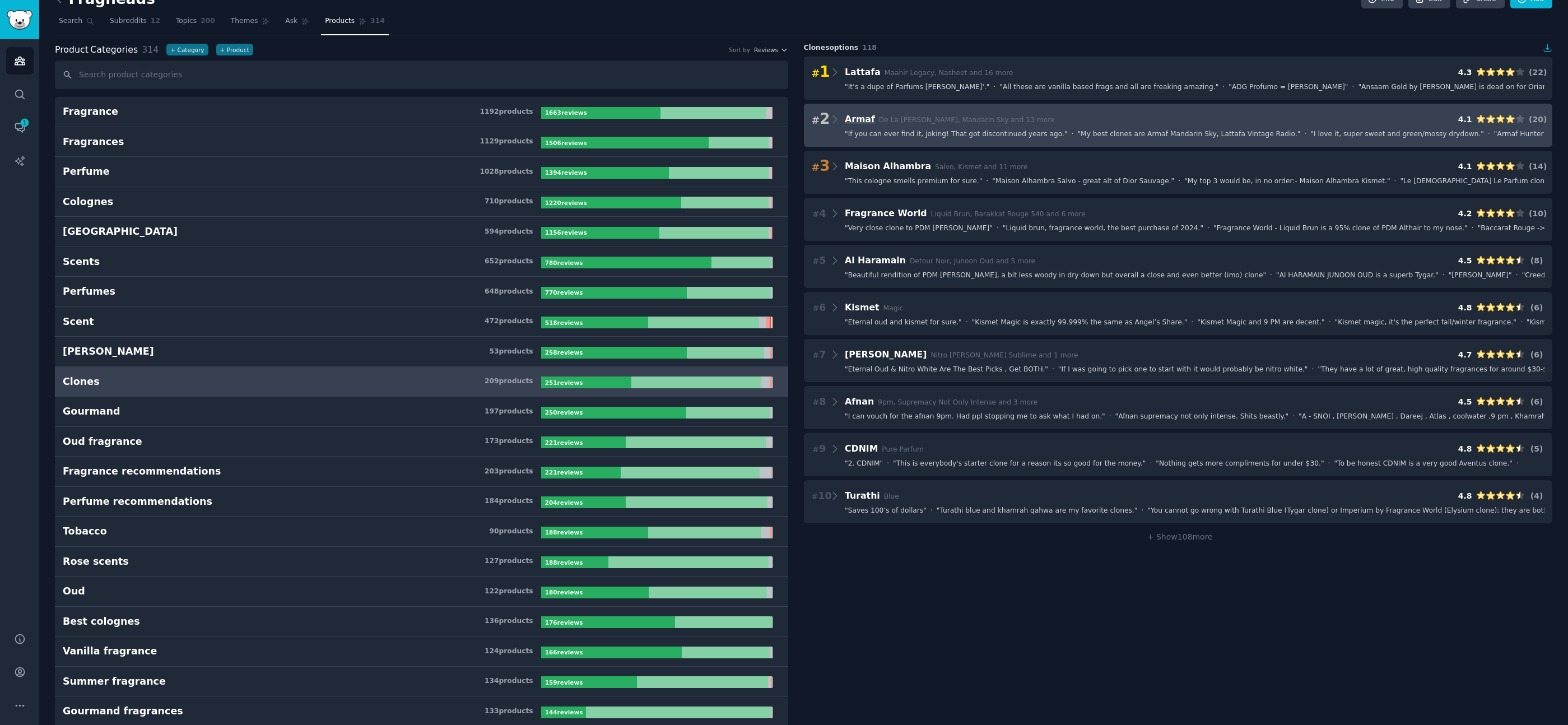
scroll to position [23, 0]
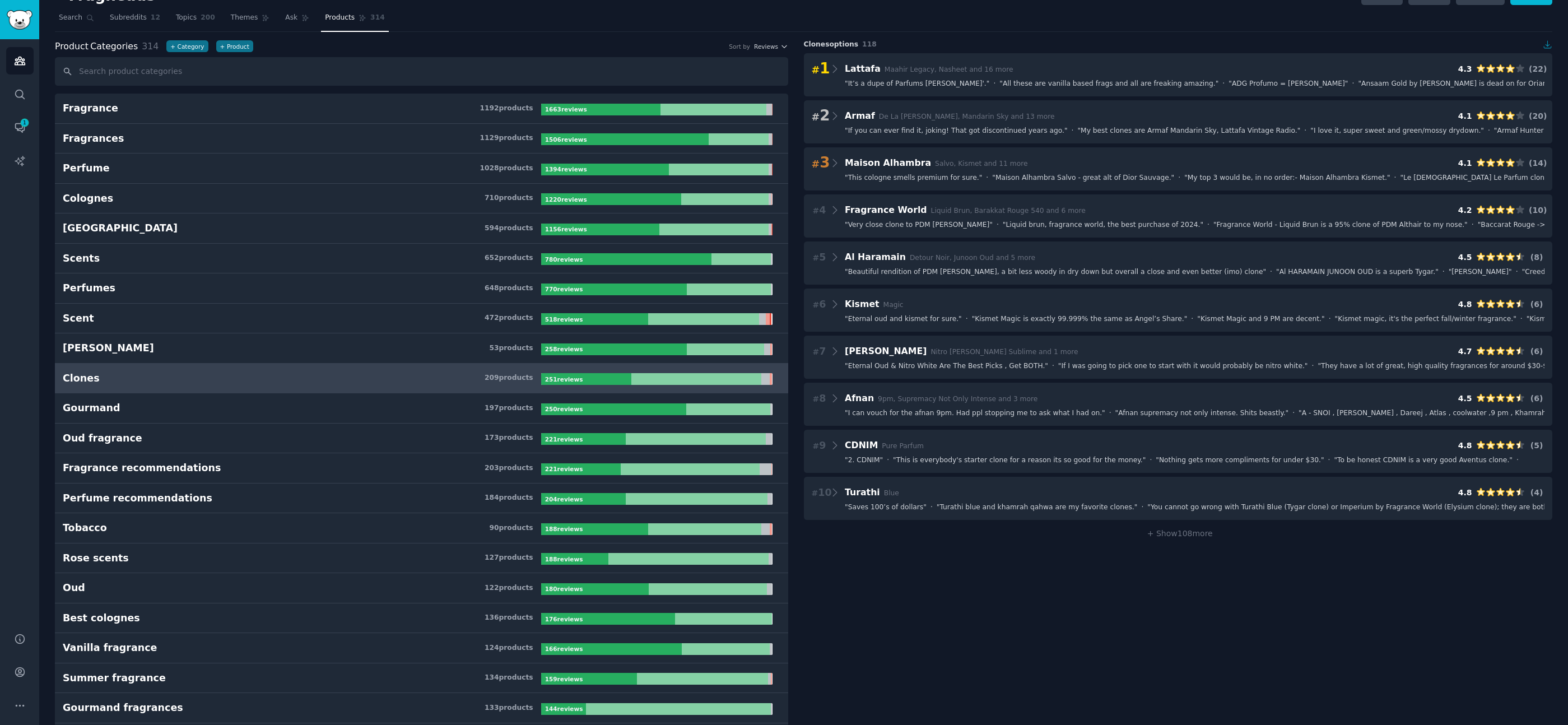
click at [1548, 42] on icon "button" at bounding box center [1547, 44] width 10 height 10
click at [1179, 533] on span "+ Show 108 more" at bounding box center [1178, 533] width 70 height 9
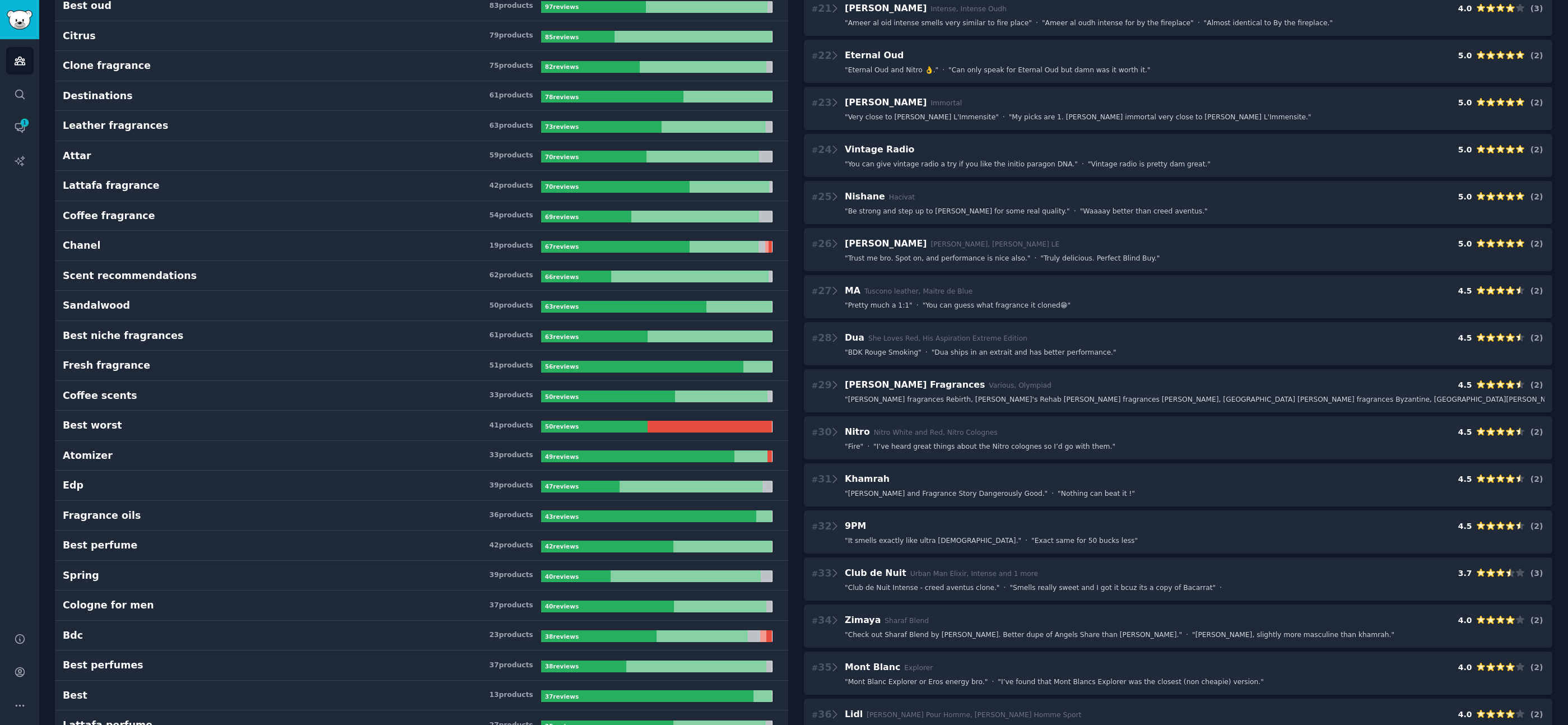
scroll to position [1026, 0]
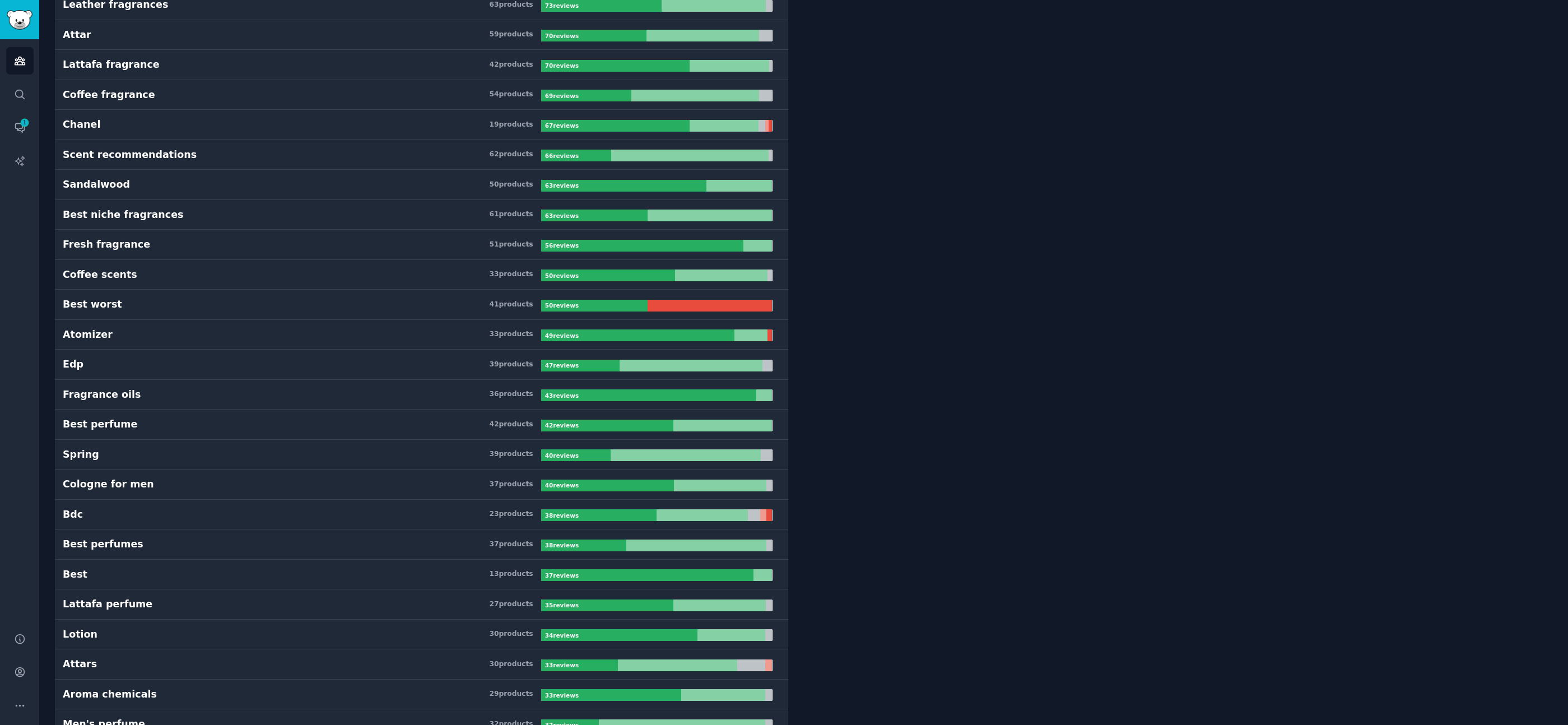
scroll to position [1146, 0]
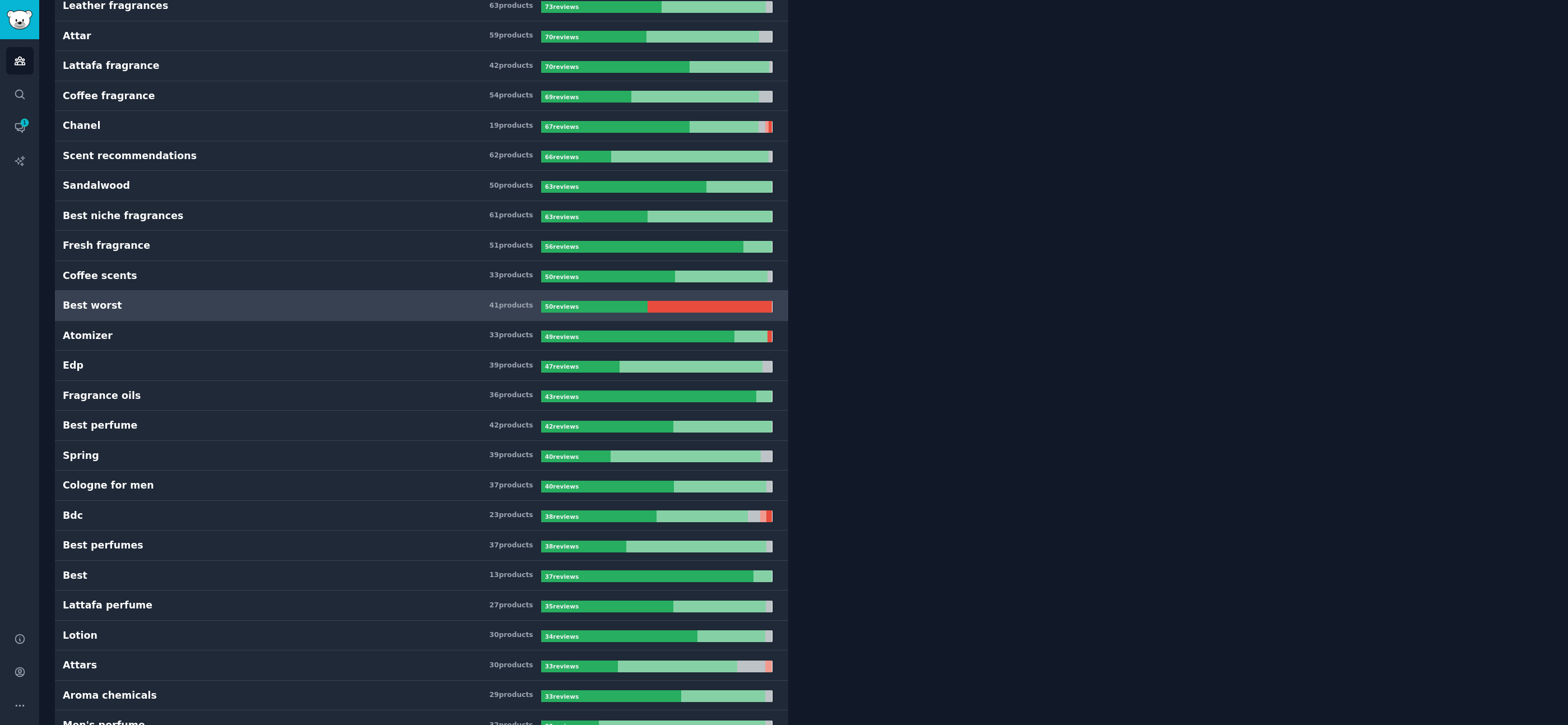
click at [444, 302] on h3 "Best worst 41 product s" at bounding box center [302, 305] width 479 height 14
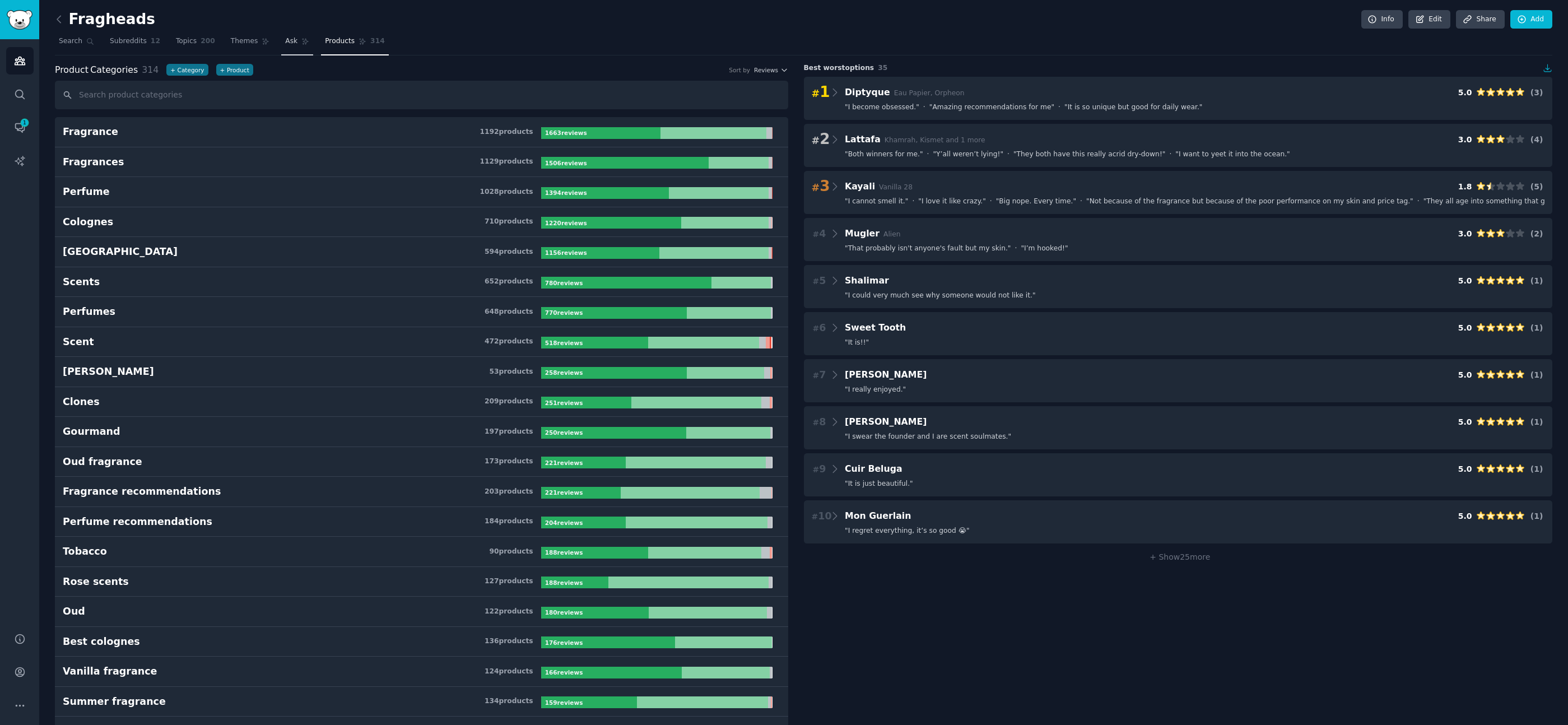
click at [292, 40] on span "Ask" at bounding box center [291, 41] width 12 height 10
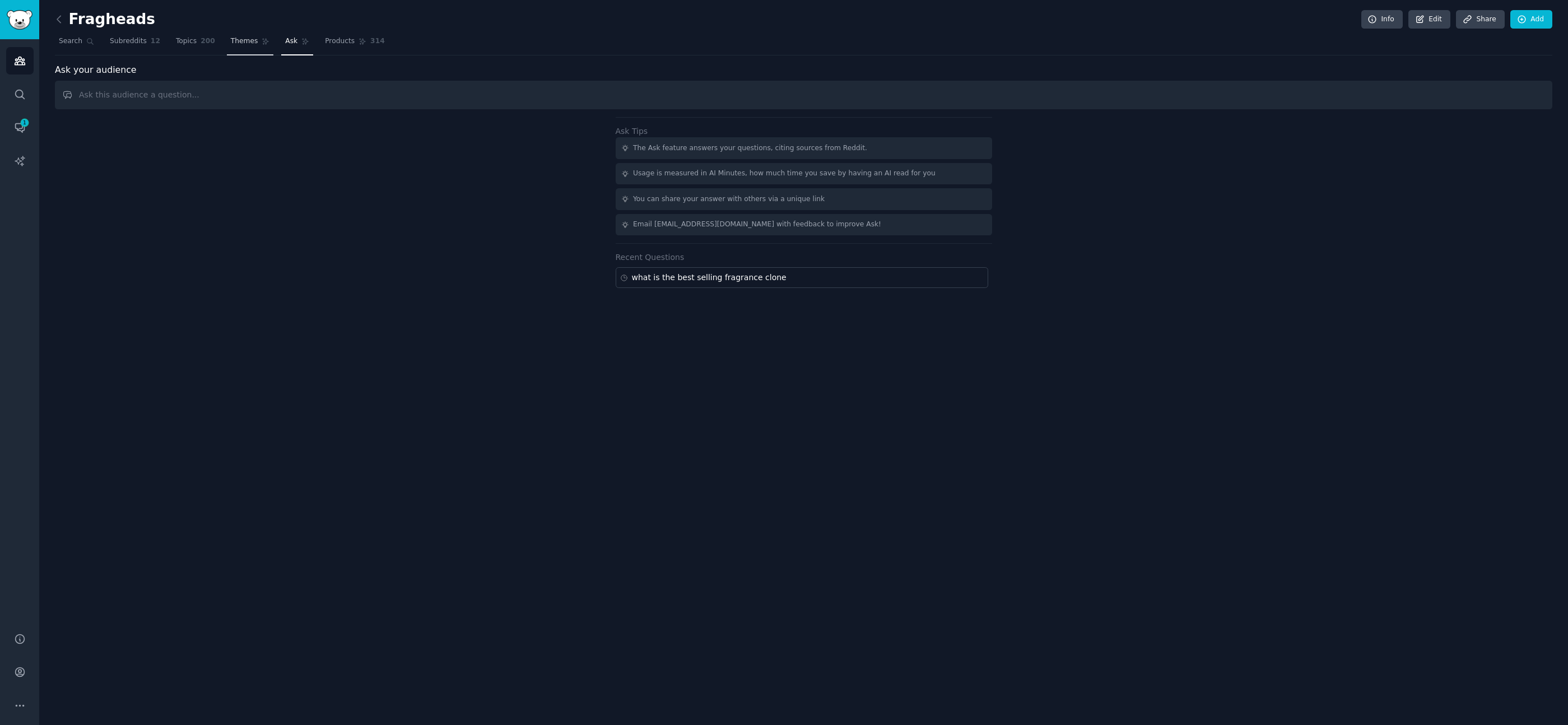
click at [234, 42] on span "Themes" at bounding box center [244, 41] width 27 height 10
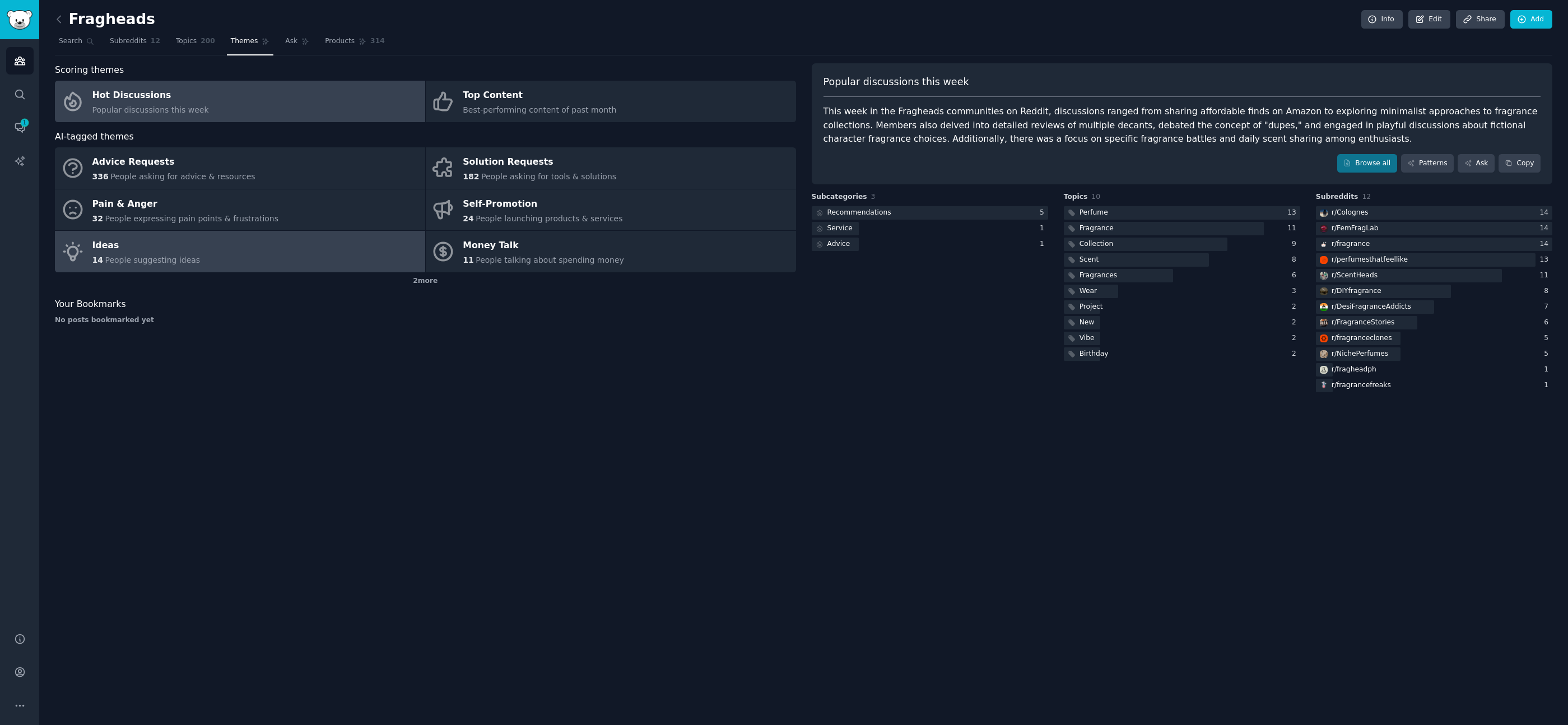
click at [131, 256] on span "People suggesting ideas" at bounding box center [152, 260] width 95 height 9
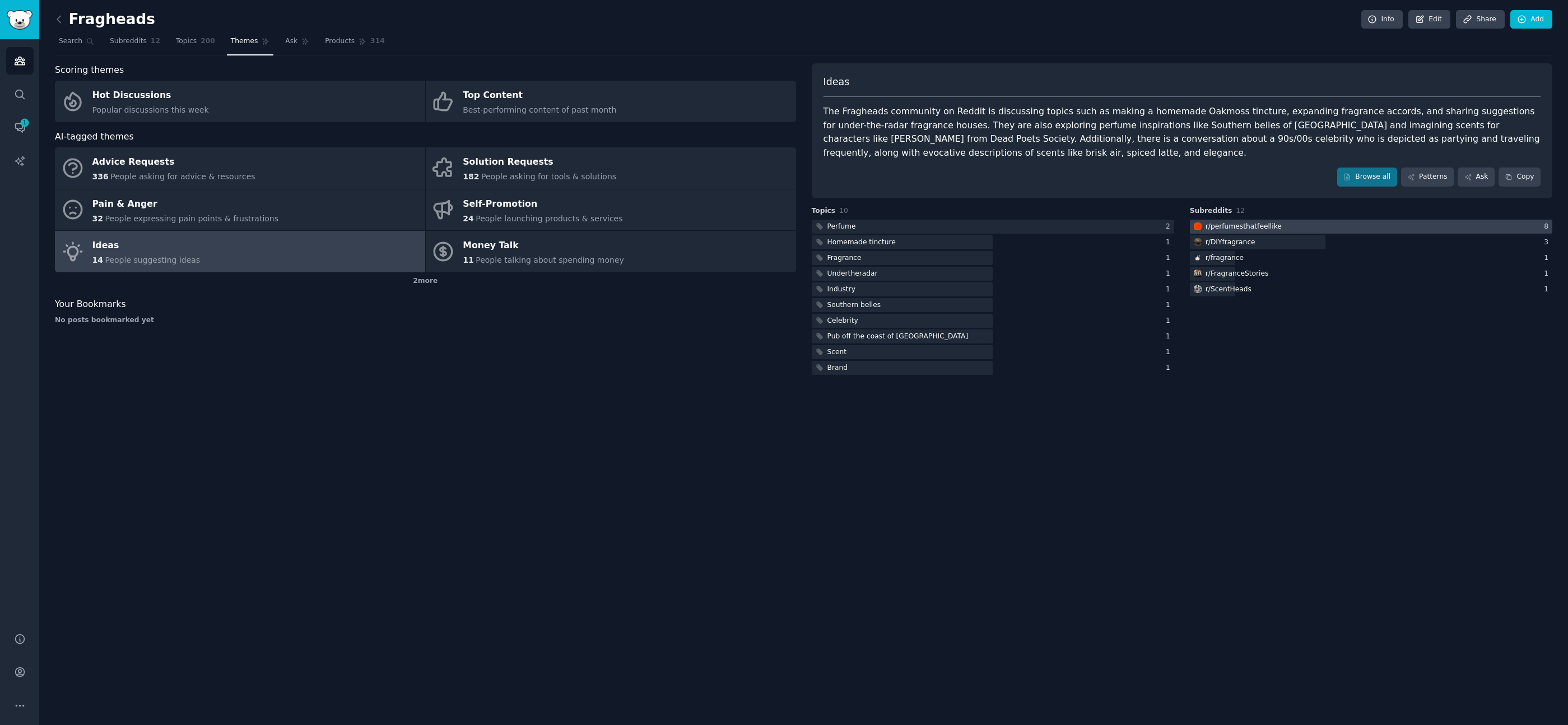
click at [1245, 226] on div "r/ perfumesthatfeellike" at bounding box center [1244, 227] width 76 height 10
